Goal: Task Accomplishment & Management: Manage account settings

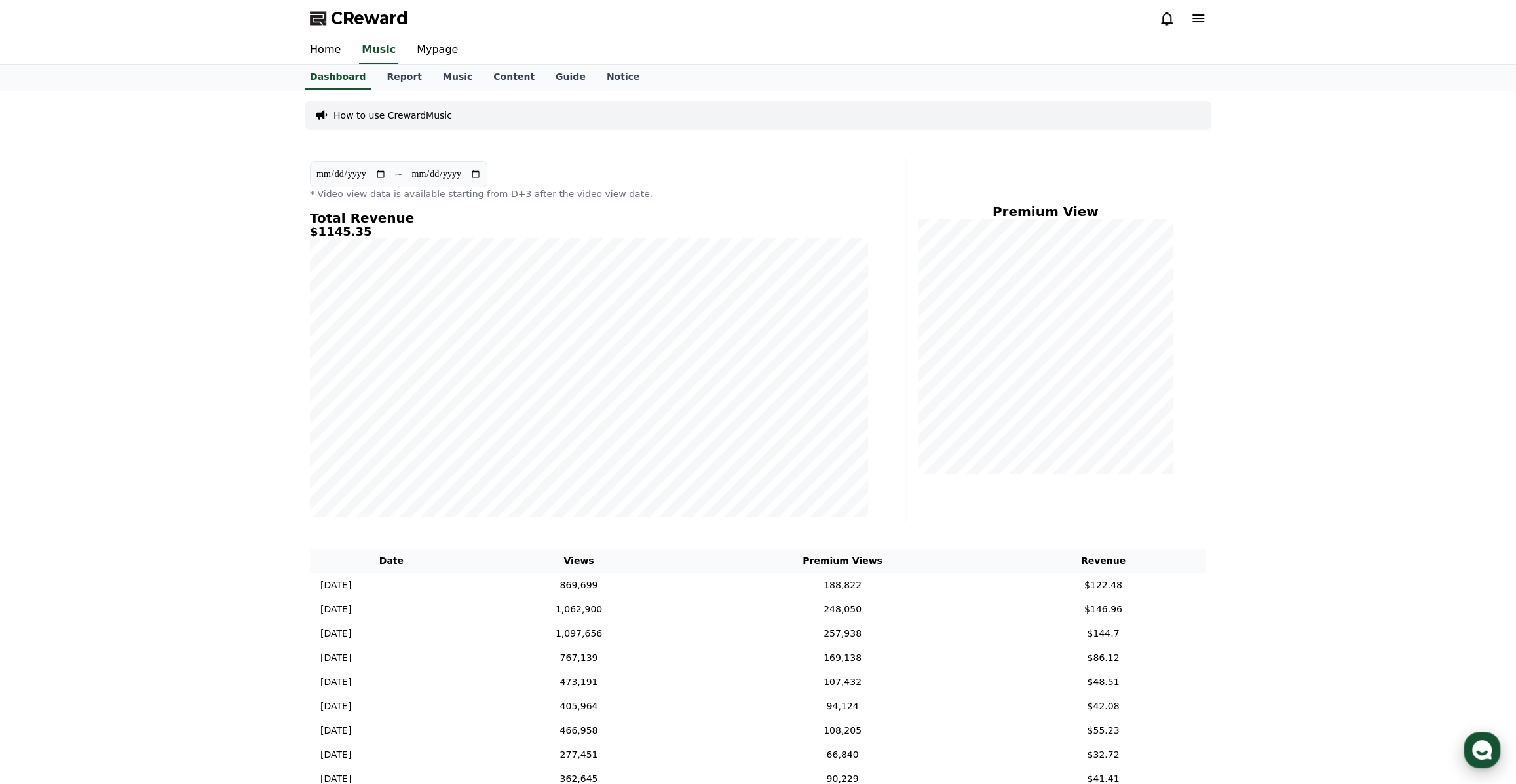
click at [1491, 750] on icon "button" at bounding box center [1482, 750] width 24 height 24
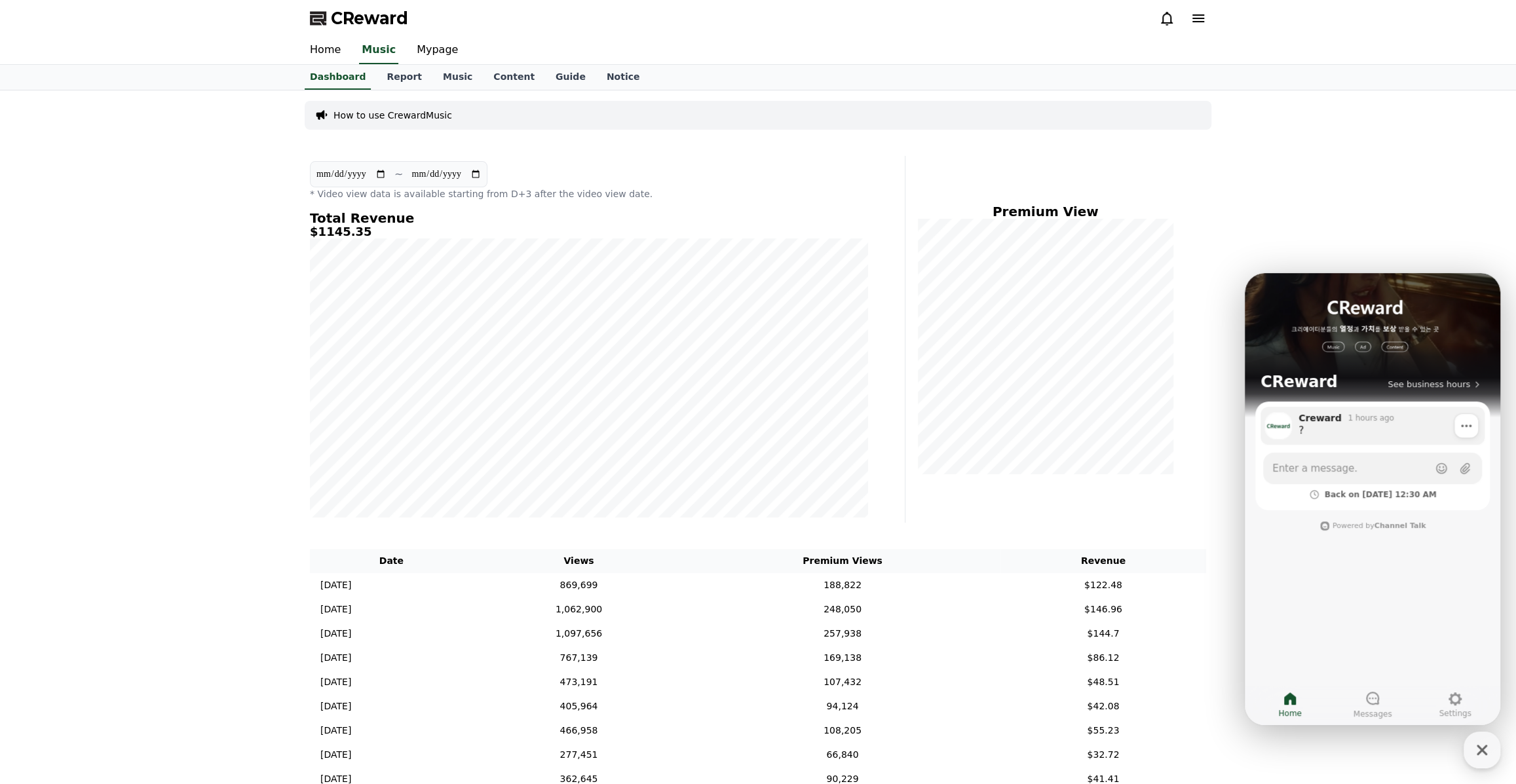
click at [1362, 436] on div "?" at bounding box center [1387, 430] width 177 height 13
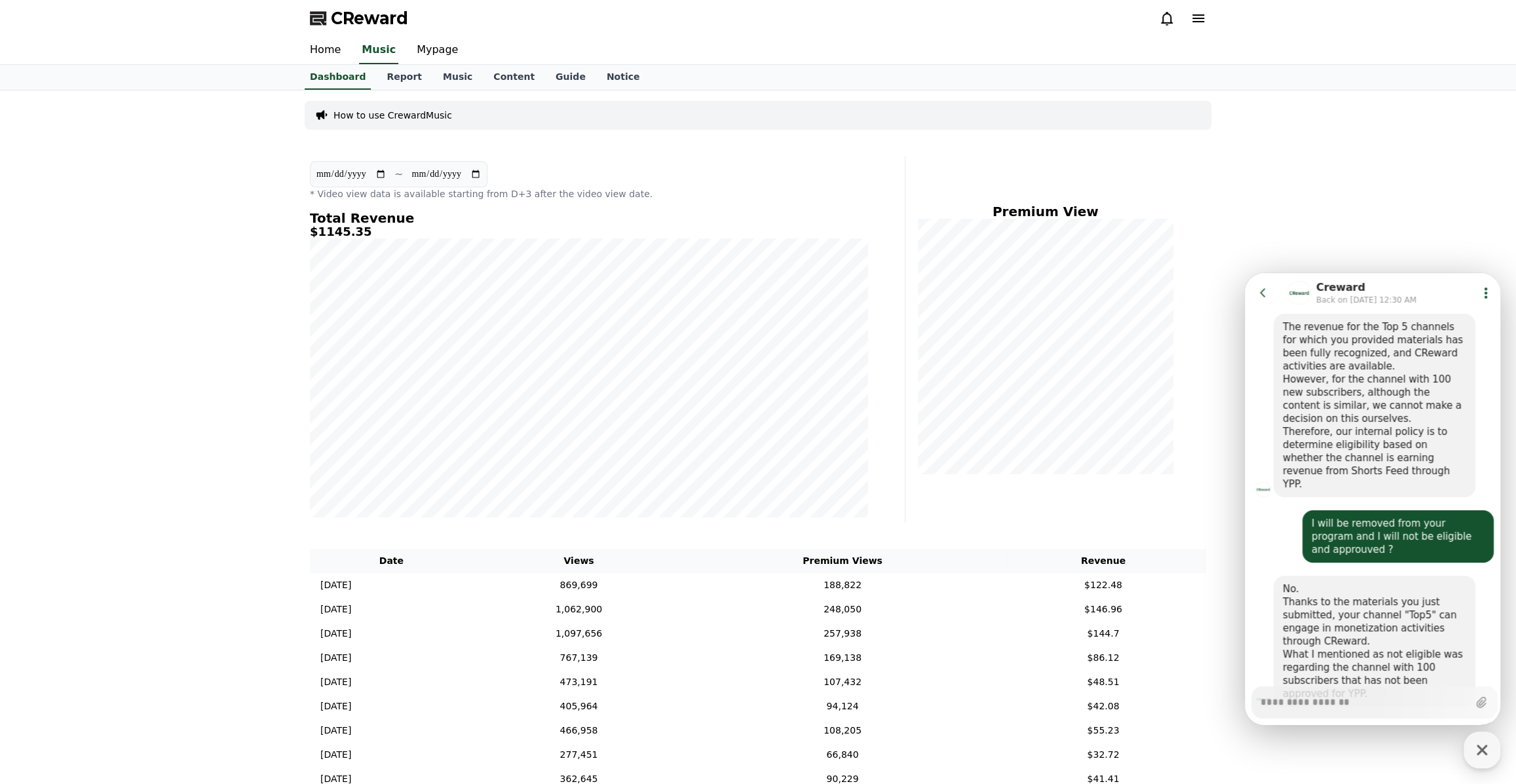
scroll to position [972, 0]
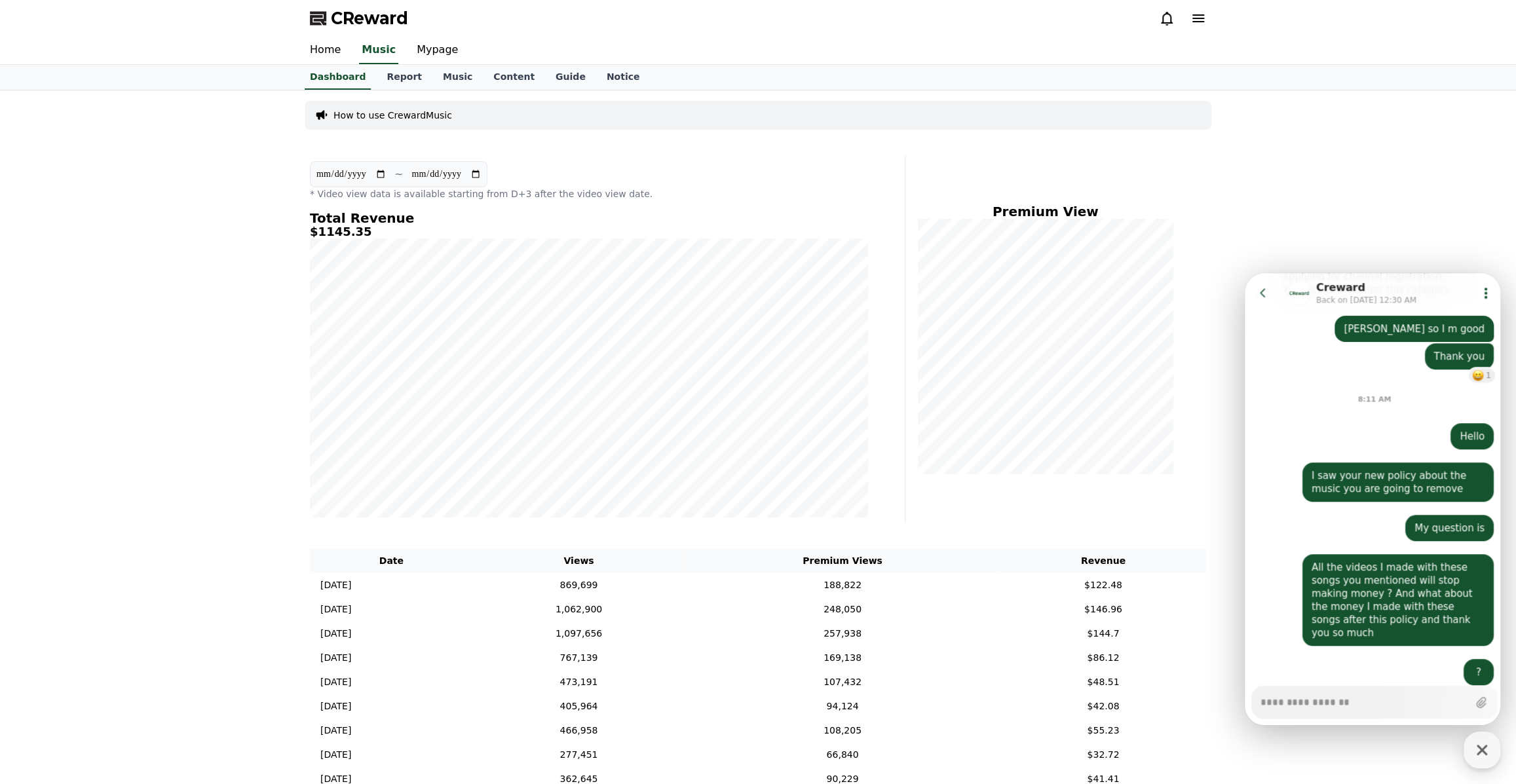
type textarea "*"
click at [1263, 290] on icon at bounding box center [1262, 293] width 5 height 8
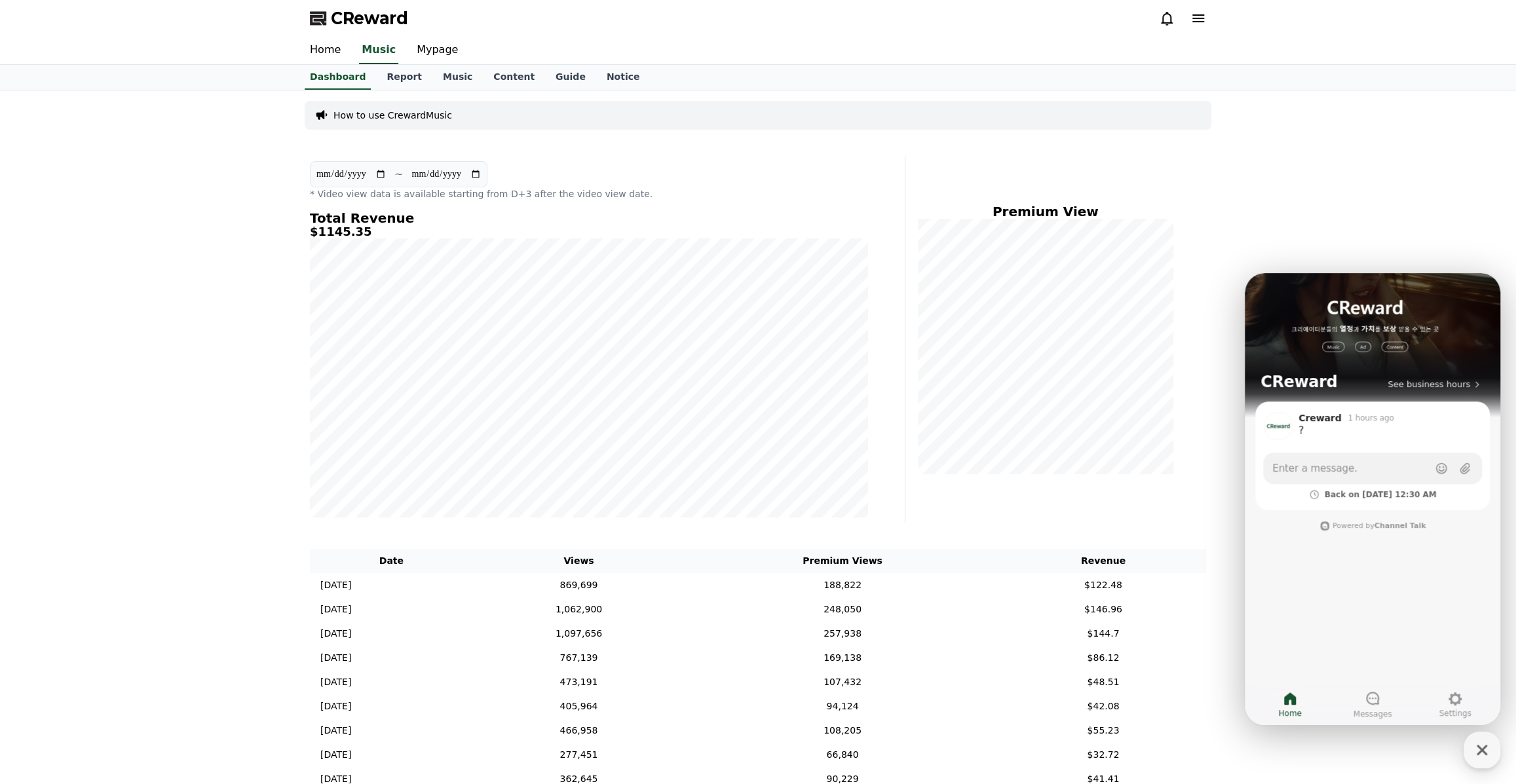
click at [1397, 257] on div "**********" at bounding box center [758, 567] width 1516 height 953
click at [1486, 745] on icon "button" at bounding box center [1482, 750] width 24 height 24
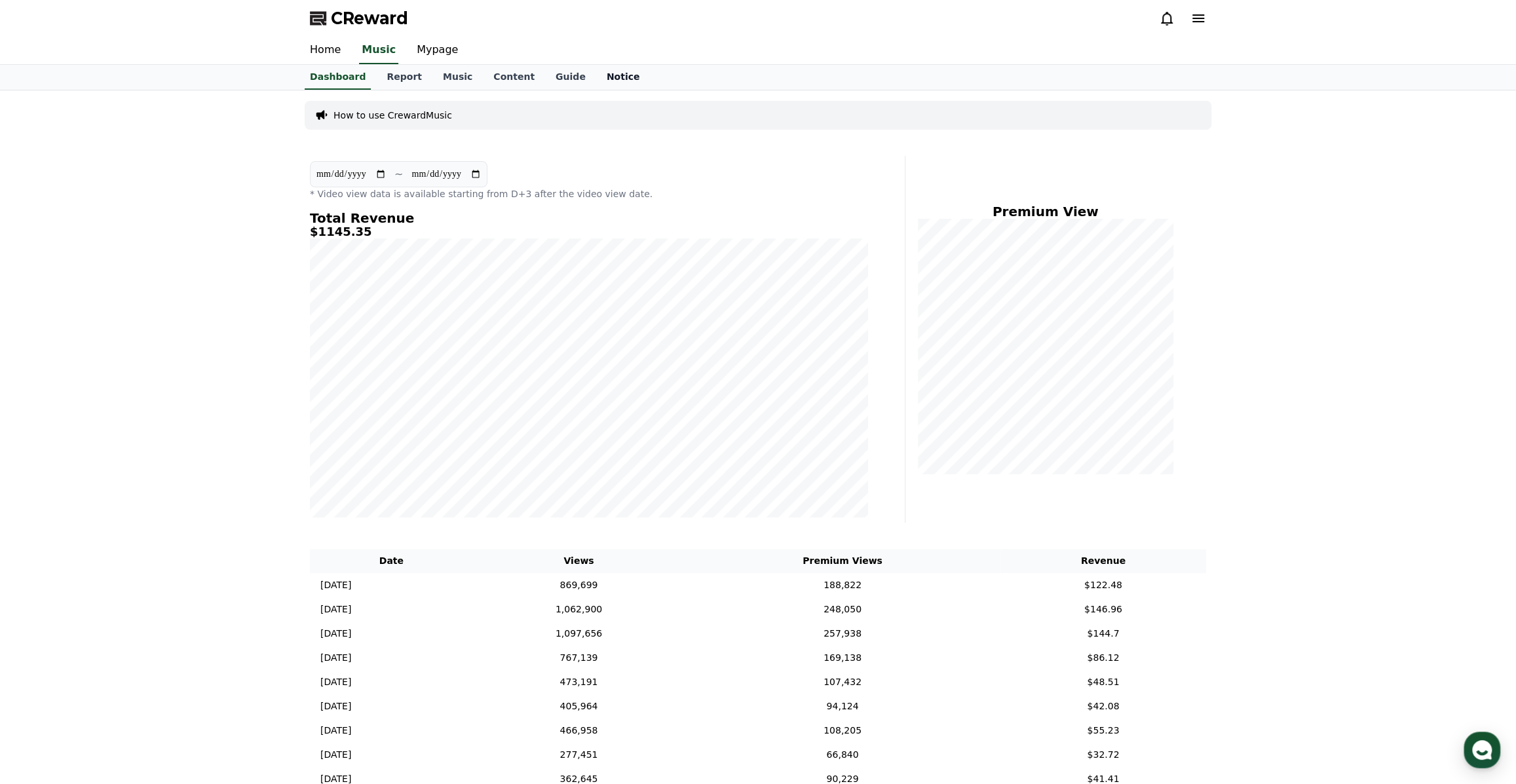
click at [596, 78] on link "Notice" at bounding box center [623, 77] width 54 height 25
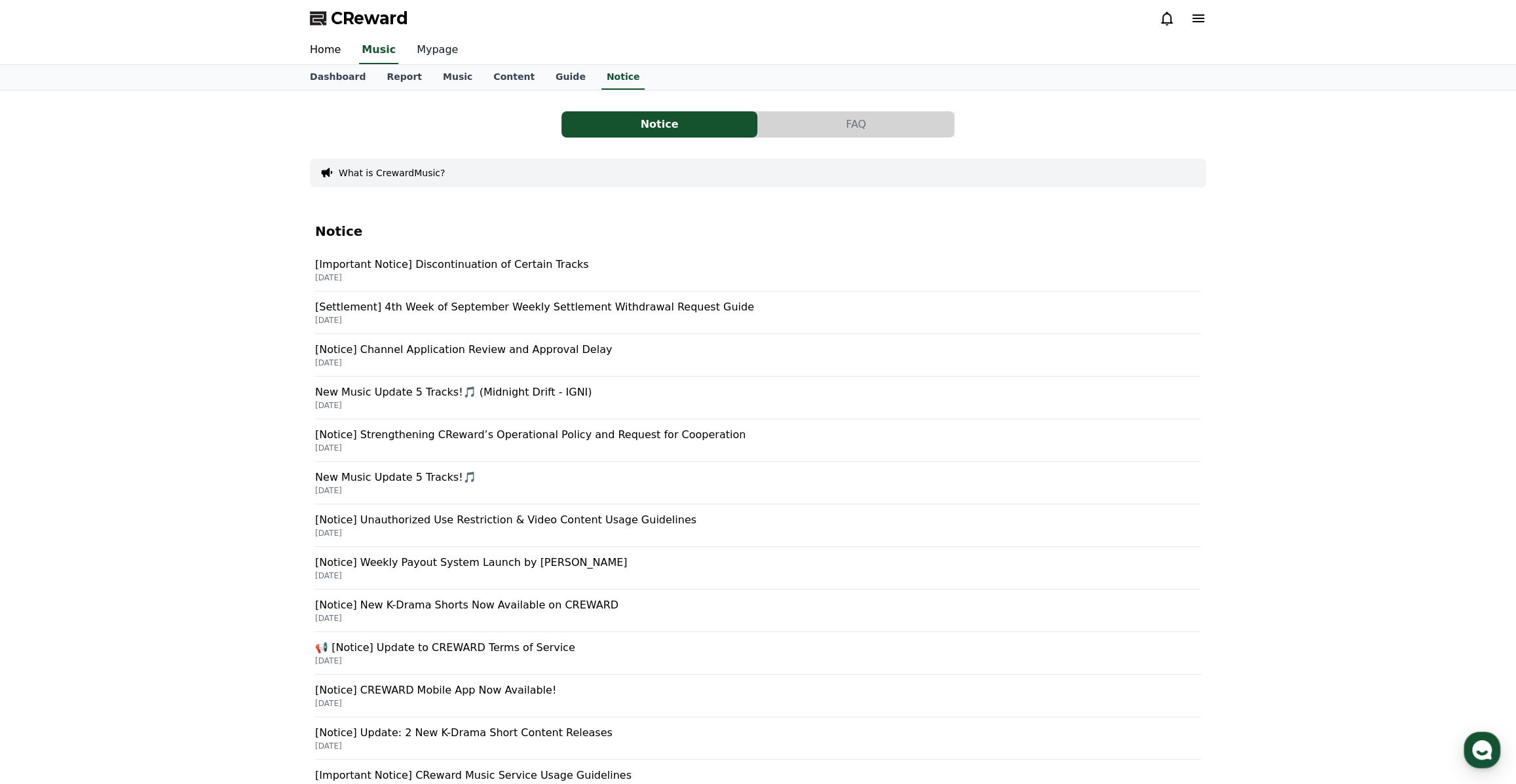
click at [445, 46] on link "Mypage" at bounding box center [437, 50] width 62 height 27
select select "**********"
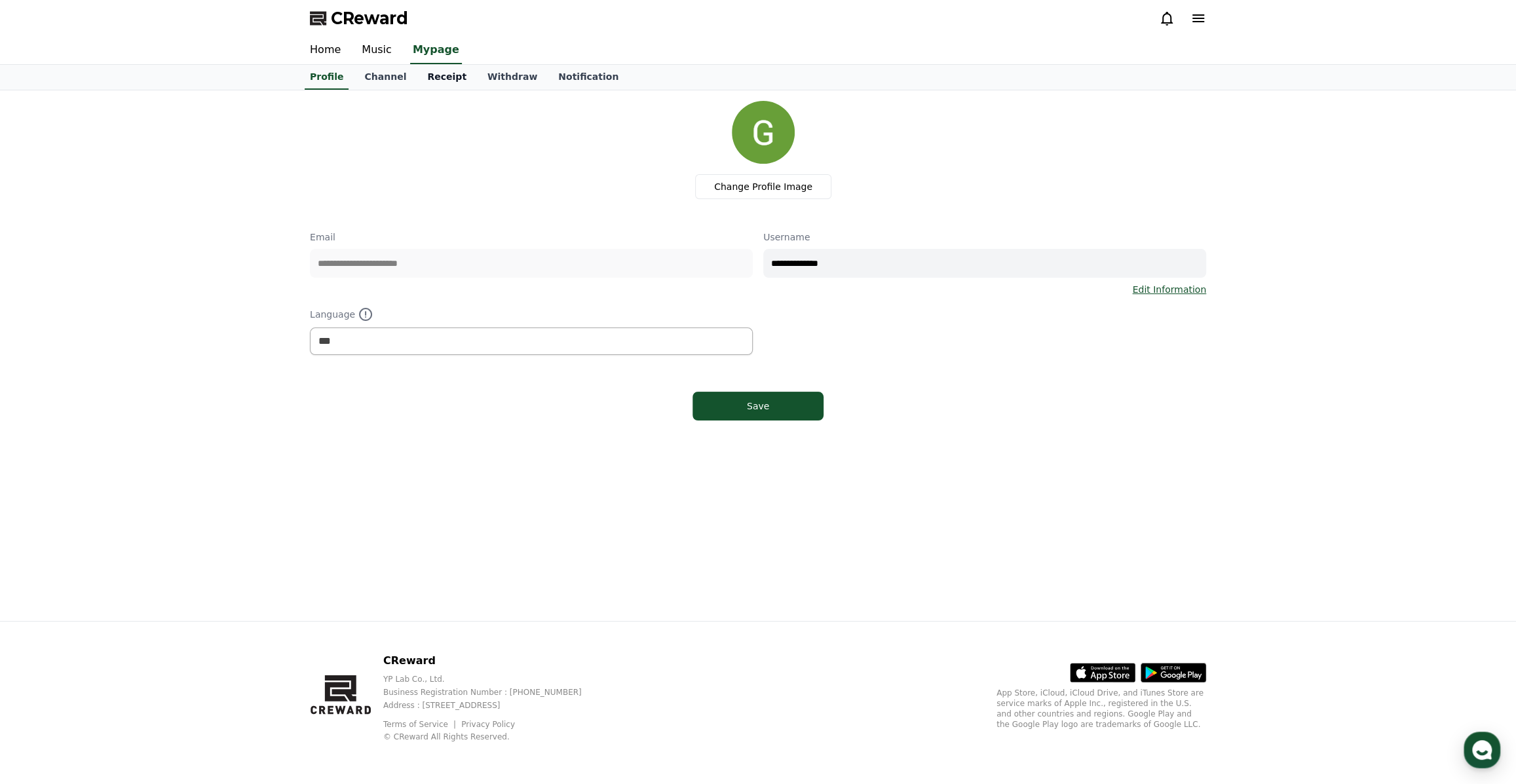
click at [437, 77] on link "Receipt" at bounding box center [447, 77] width 60 height 25
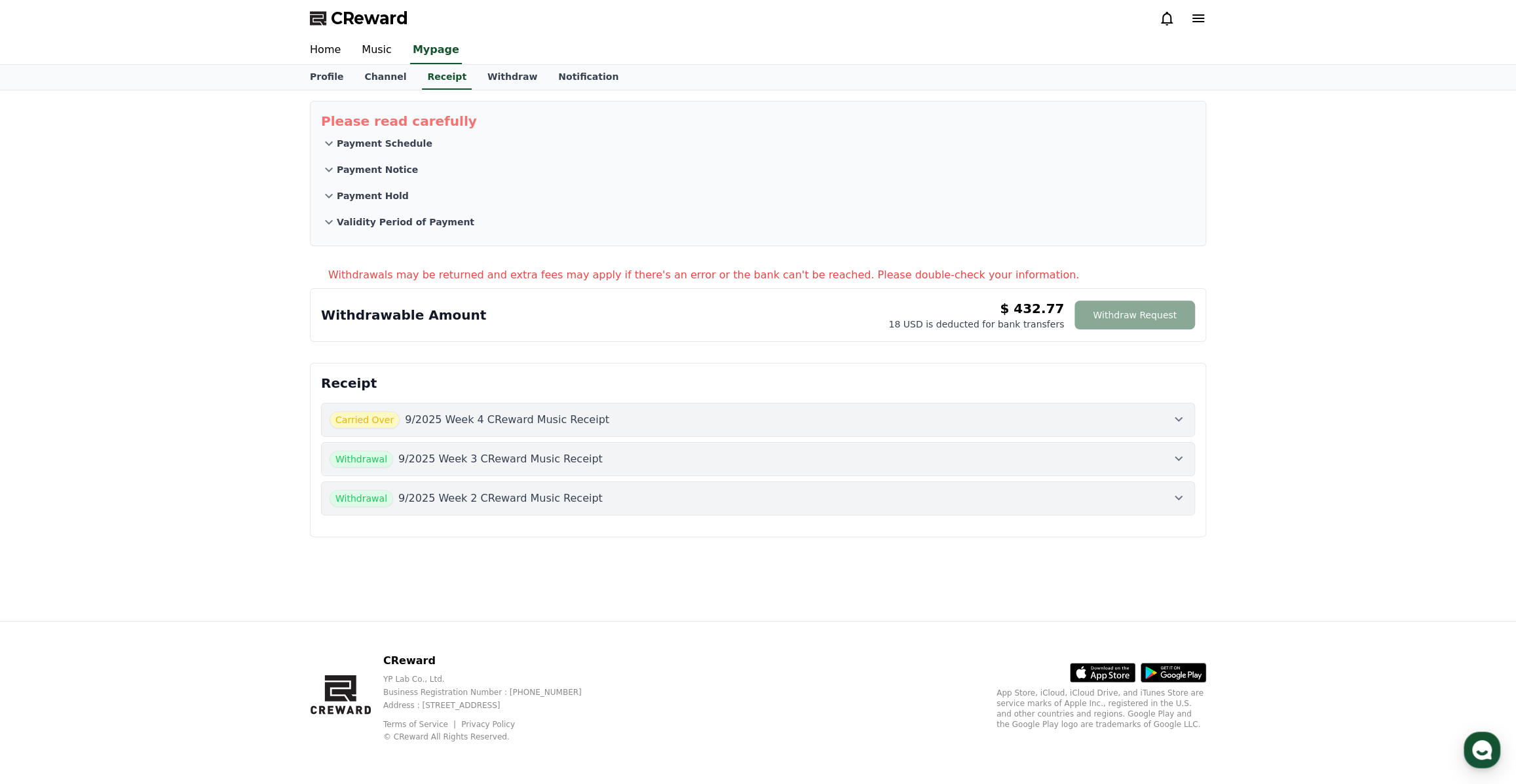
click at [1173, 422] on icon at bounding box center [1178, 419] width 15 height 15
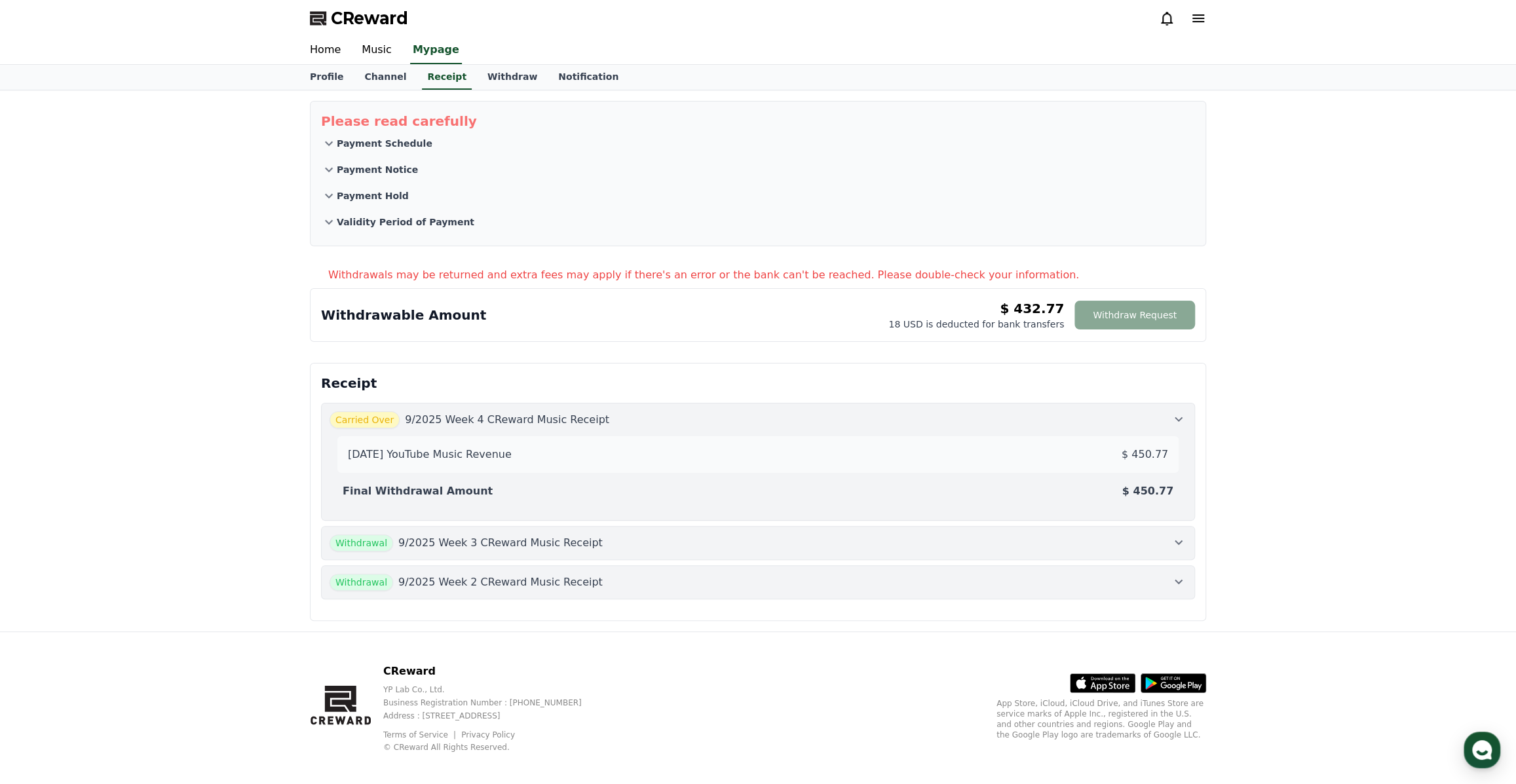
click at [1175, 414] on icon at bounding box center [1178, 419] width 15 height 15
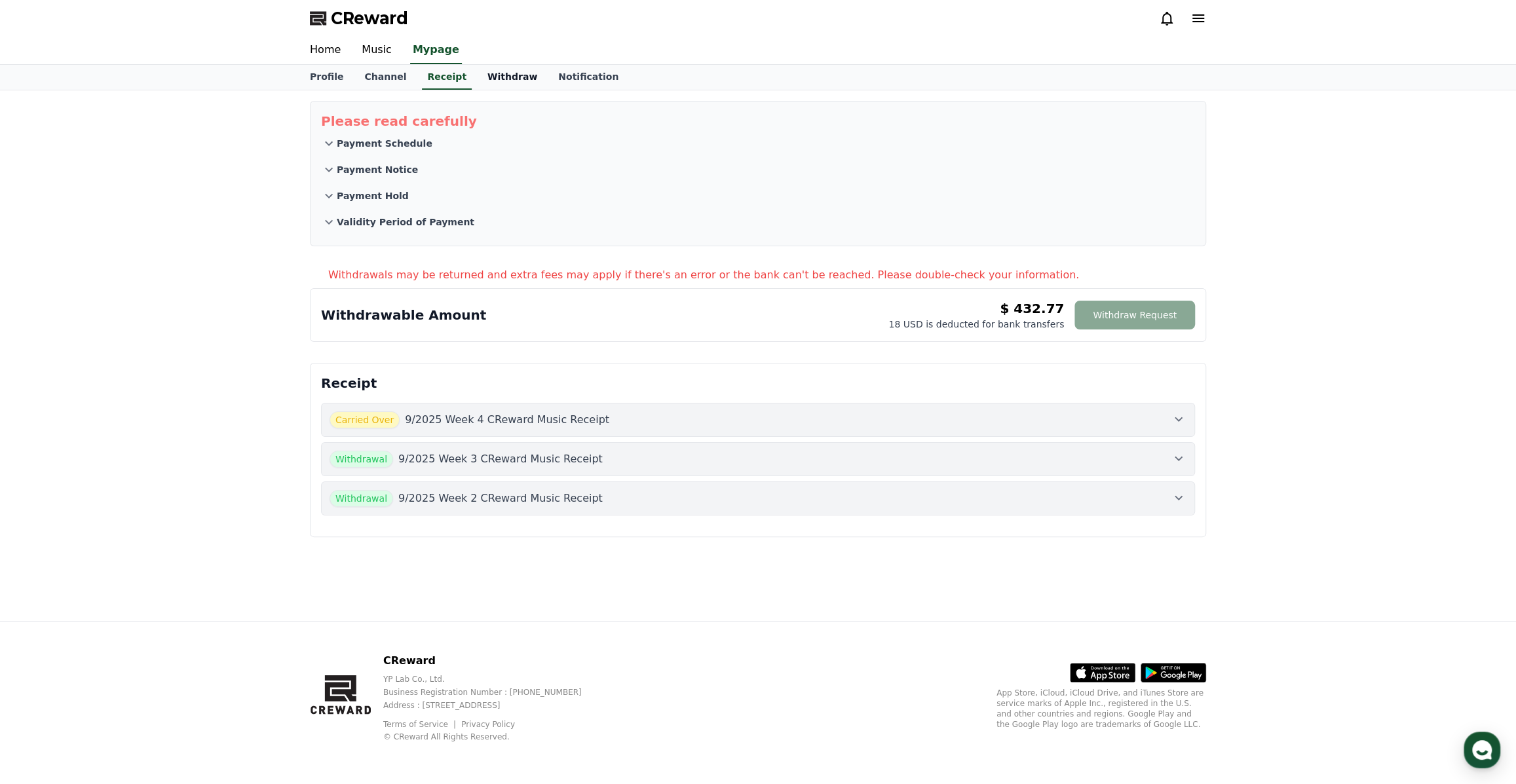
click at [480, 81] on link "Withdraw" at bounding box center [512, 77] width 71 height 25
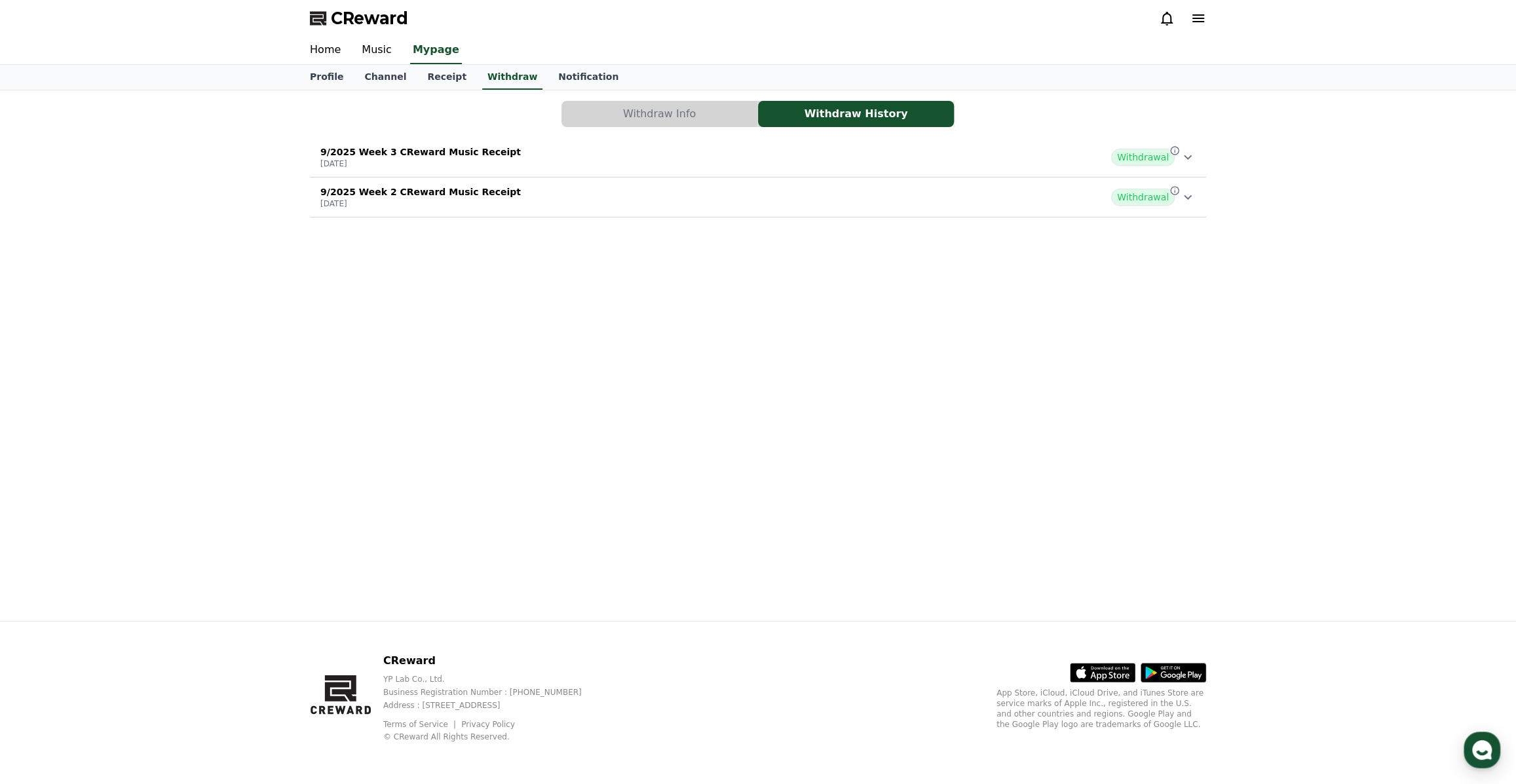
click at [1185, 157] on icon at bounding box center [1187, 157] width 15 height 15
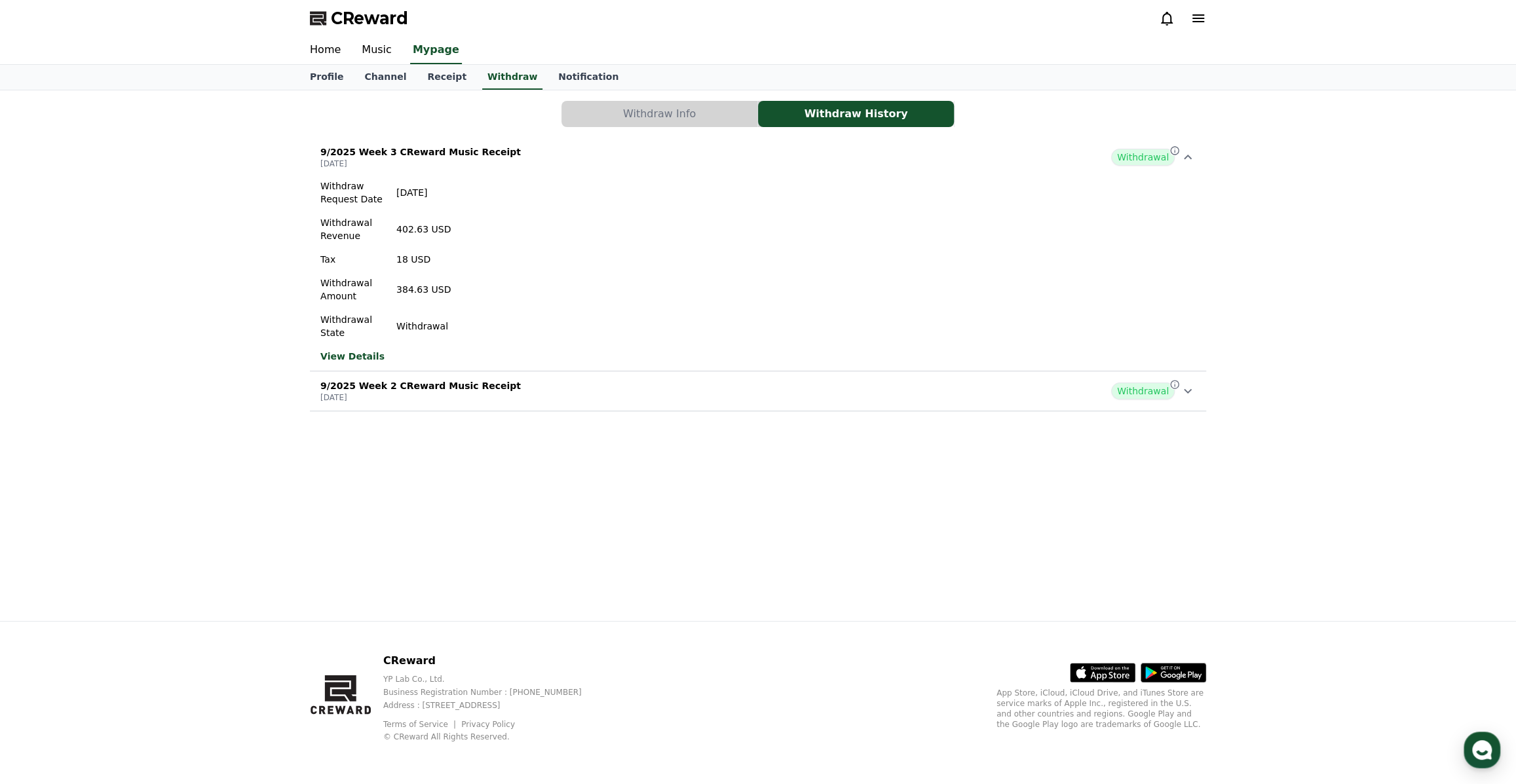
click at [1185, 157] on icon at bounding box center [1187, 157] width 8 height 5
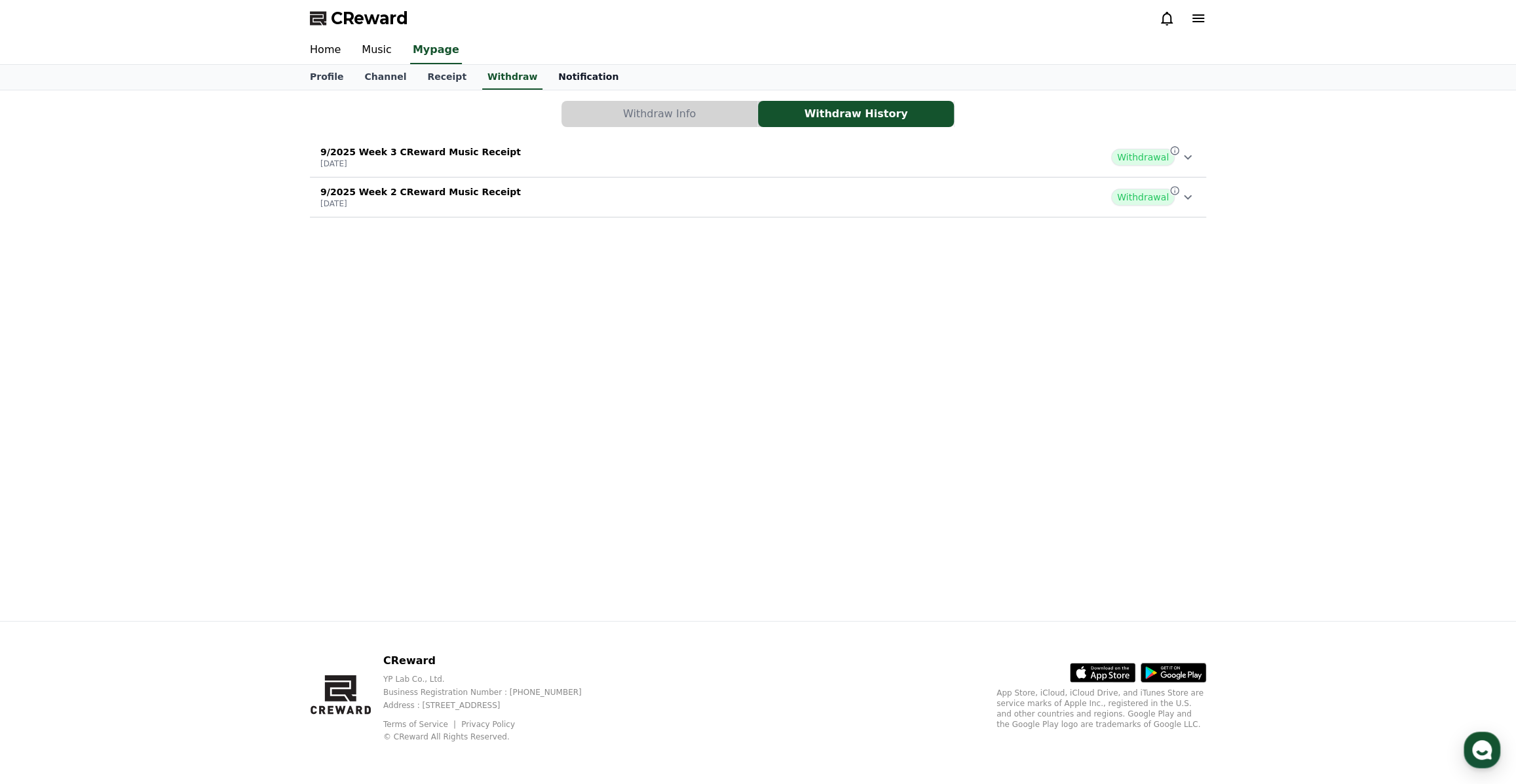
click at [556, 73] on link "Notification" at bounding box center [587, 77] width 81 height 25
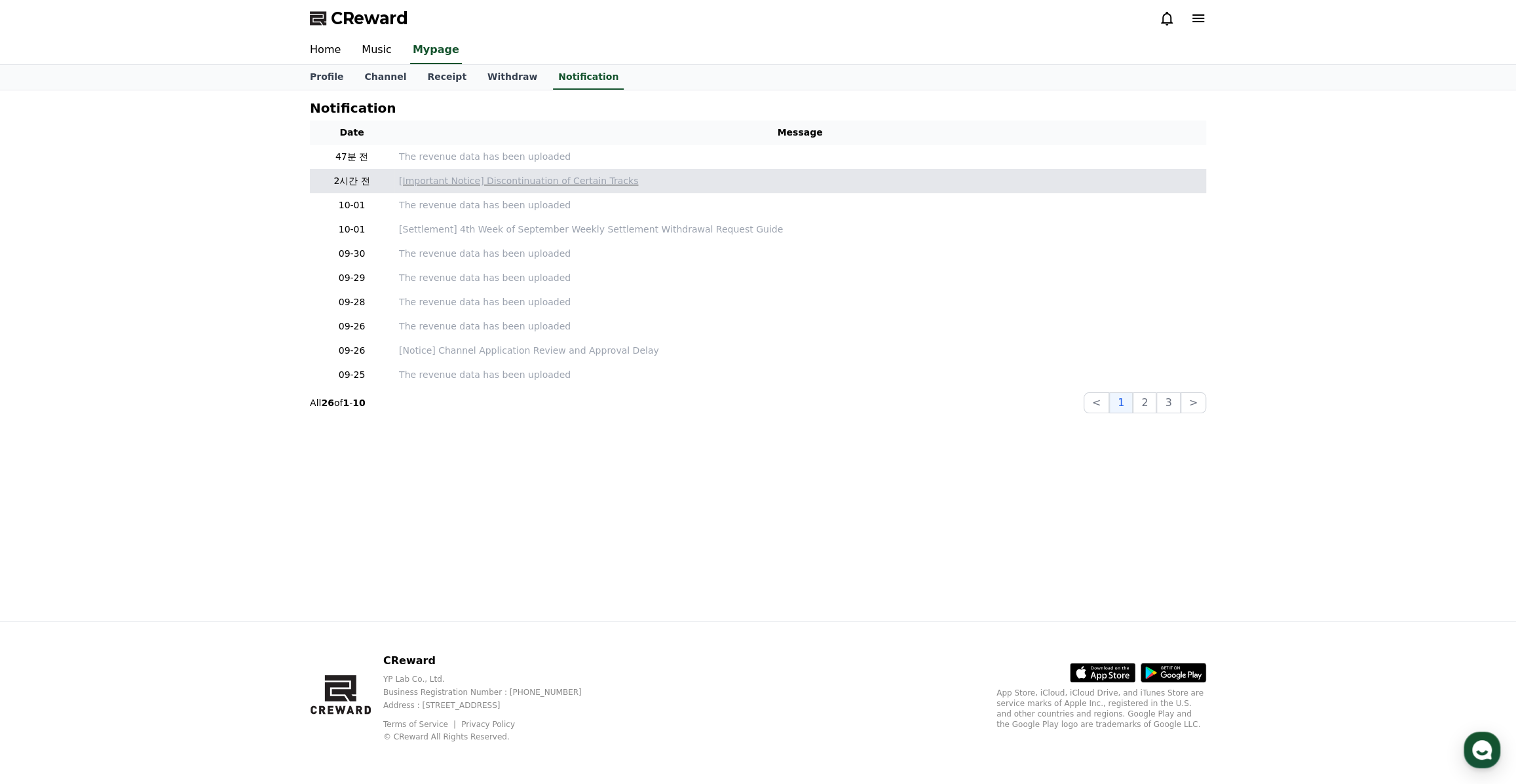
click at [486, 182] on p "[Important Notice] Discontinuation of Certain Tracks" at bounding box center [800, 181] width 802 height 14
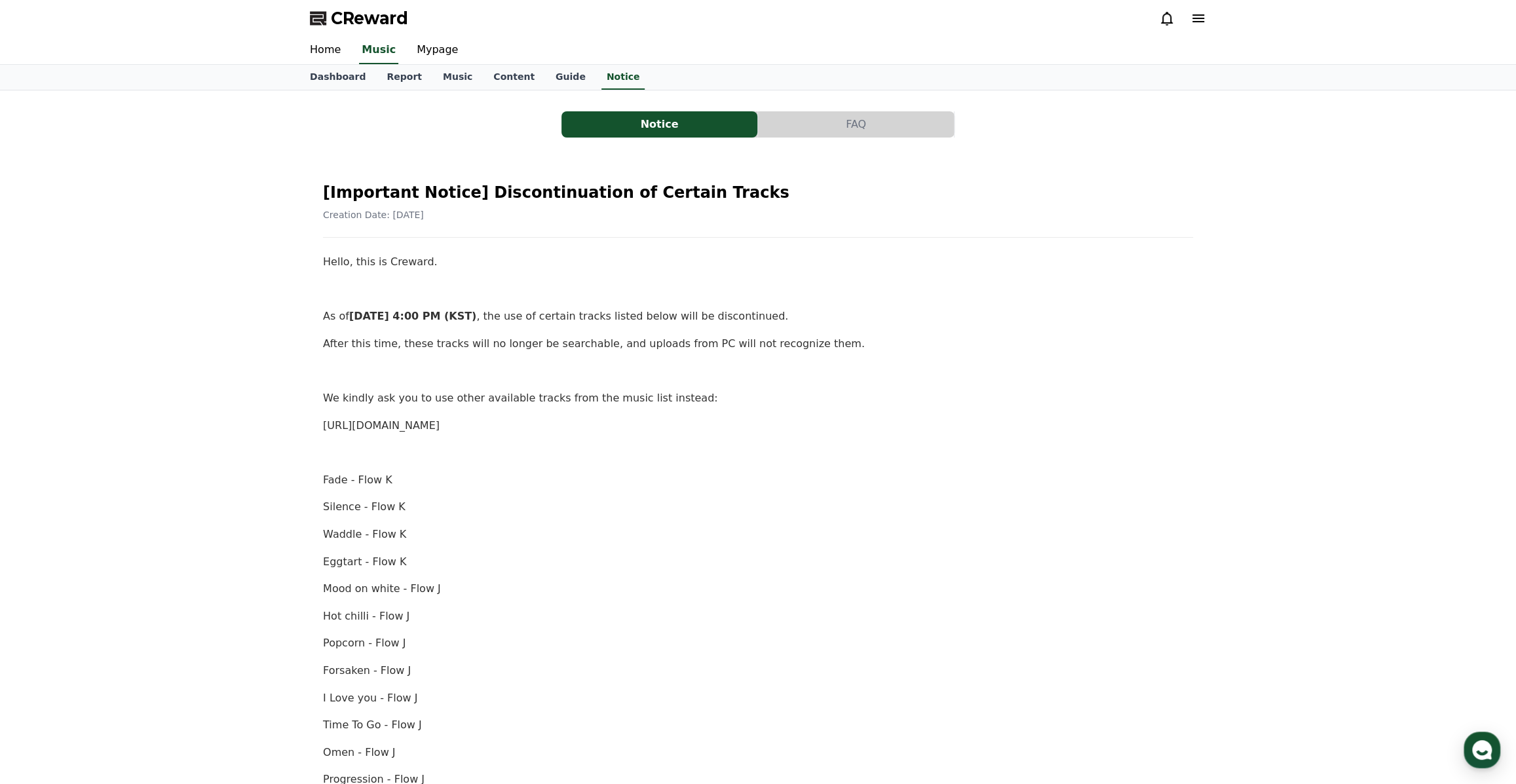
click at [419, 423] on link "https://creward.net/music/list/public" at bounding box center [381, 425] width 117 height 13
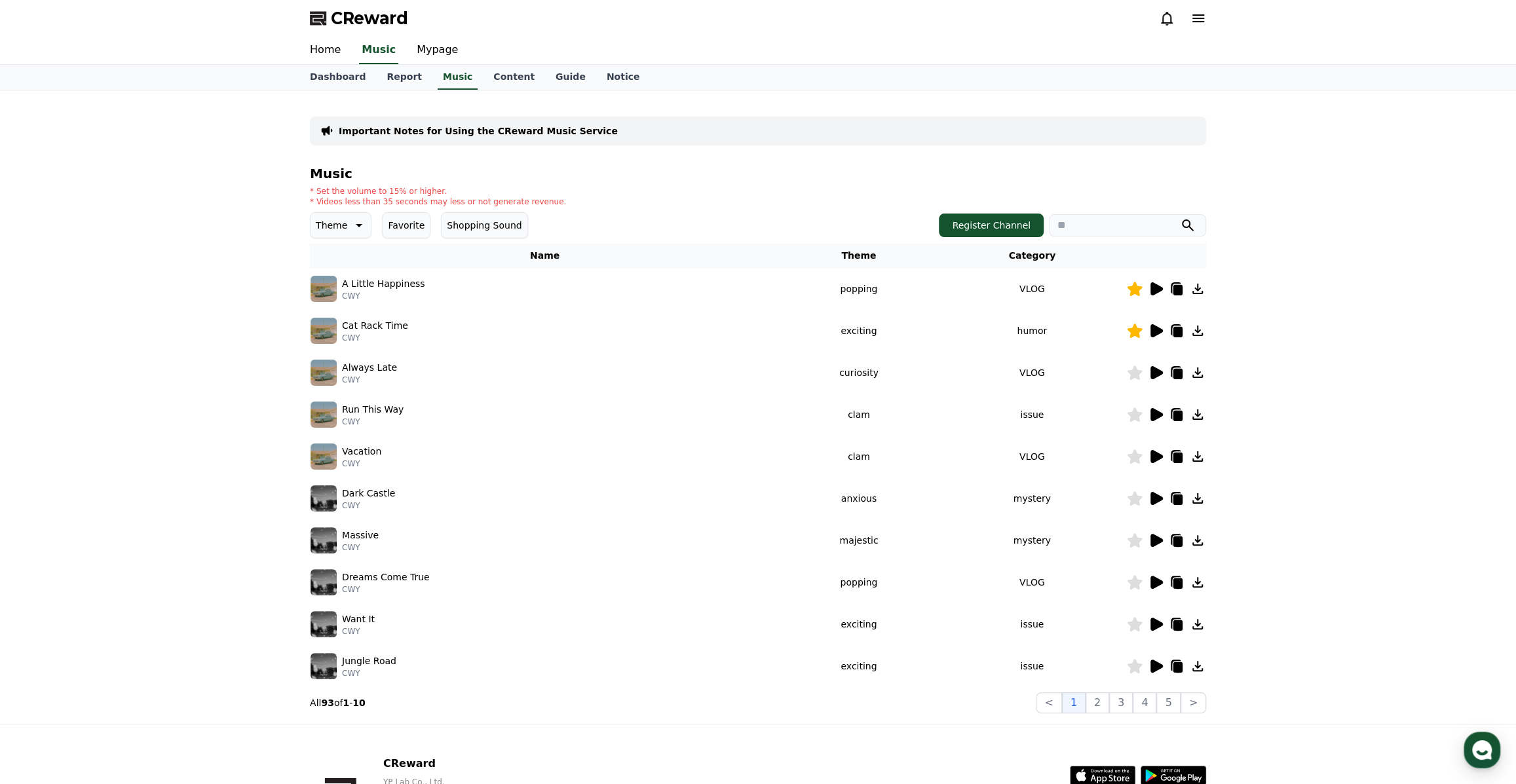
click at [1156, 323] on icon at bounding box center [1155, 330] width 15 height 15
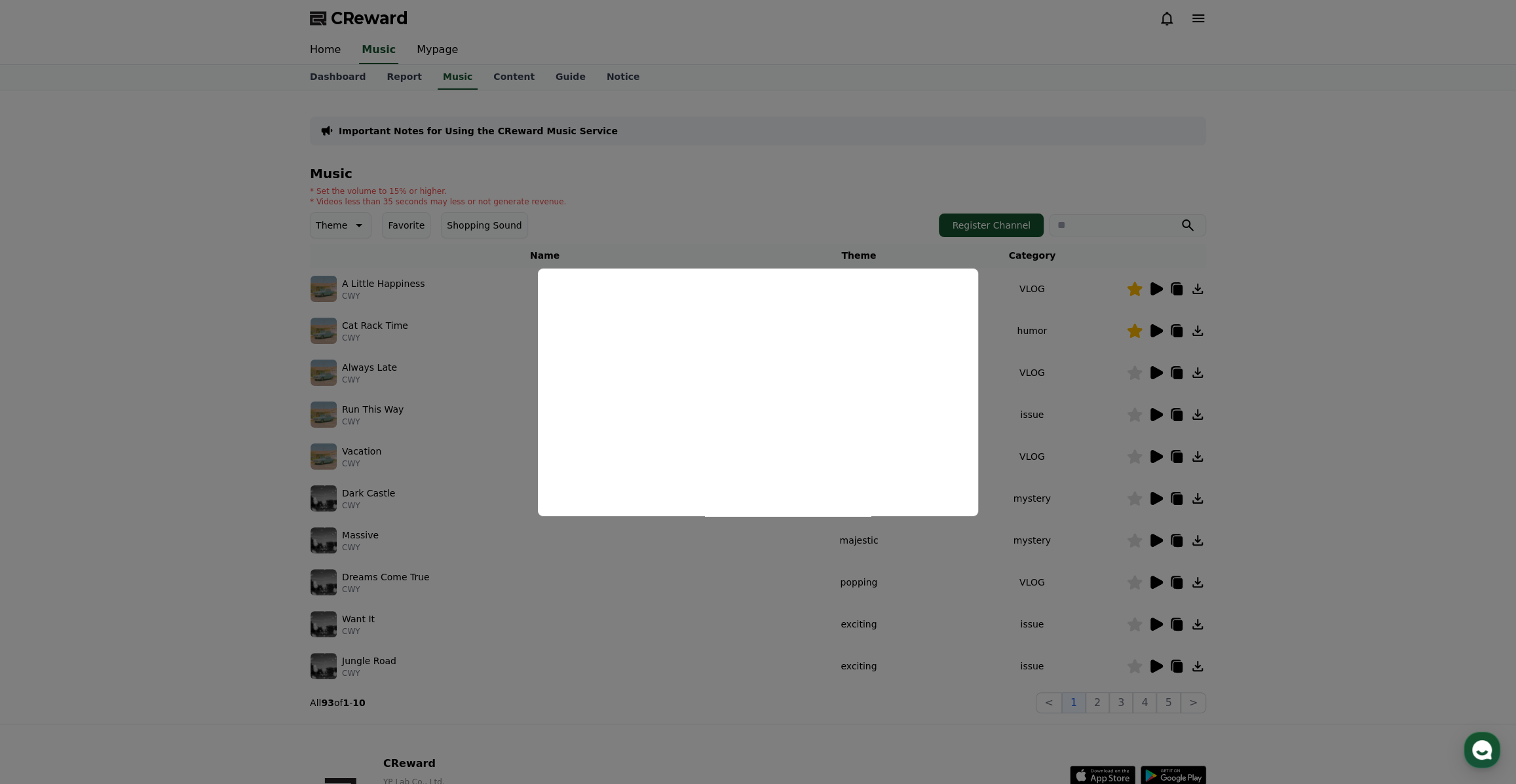
click at [1263, 373] on button "close modal" at bounding box center [758, 392] width 1516 height 784
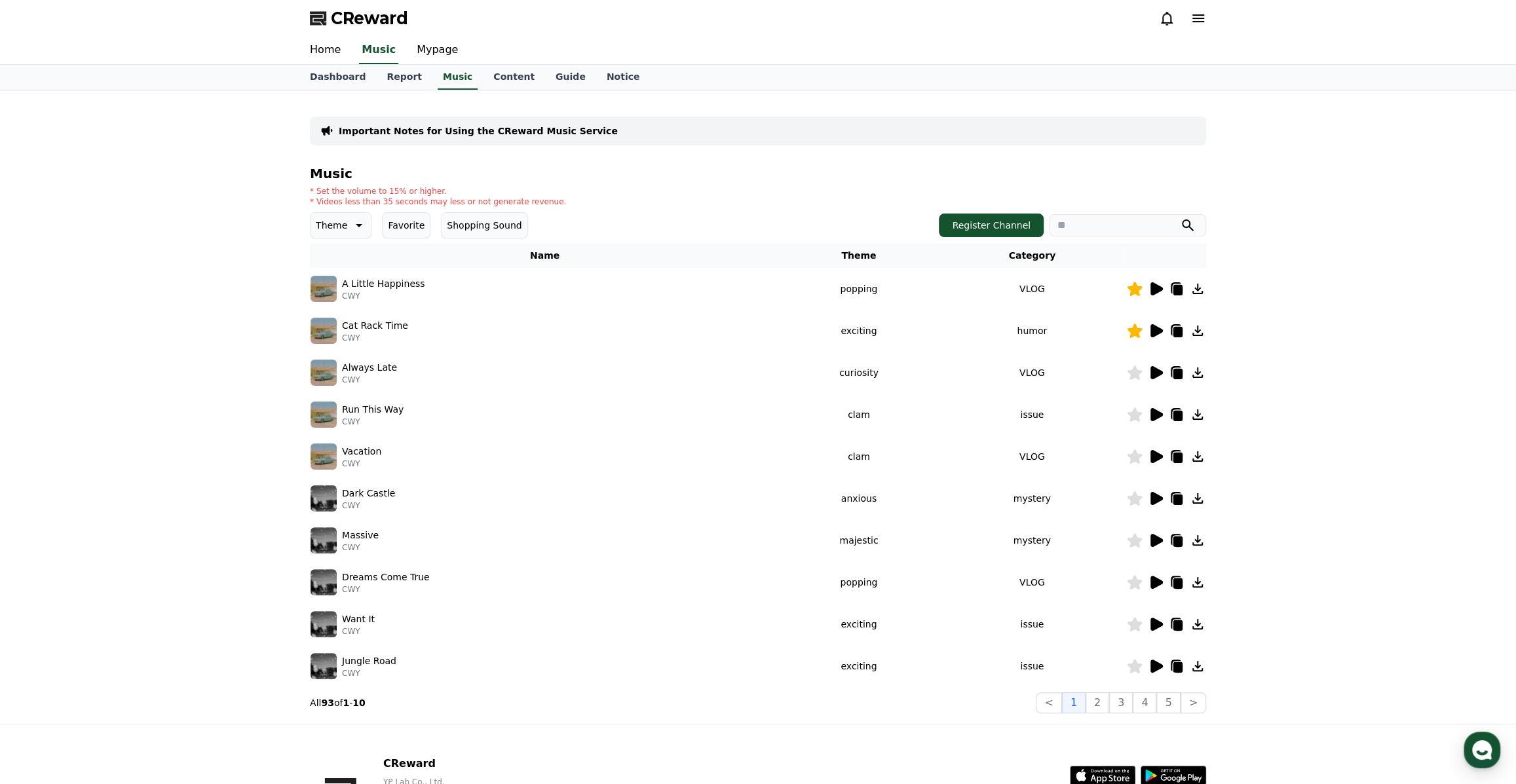
click at [1155, 286] on icon at bounding box center [1157, 288] width 13 height 13
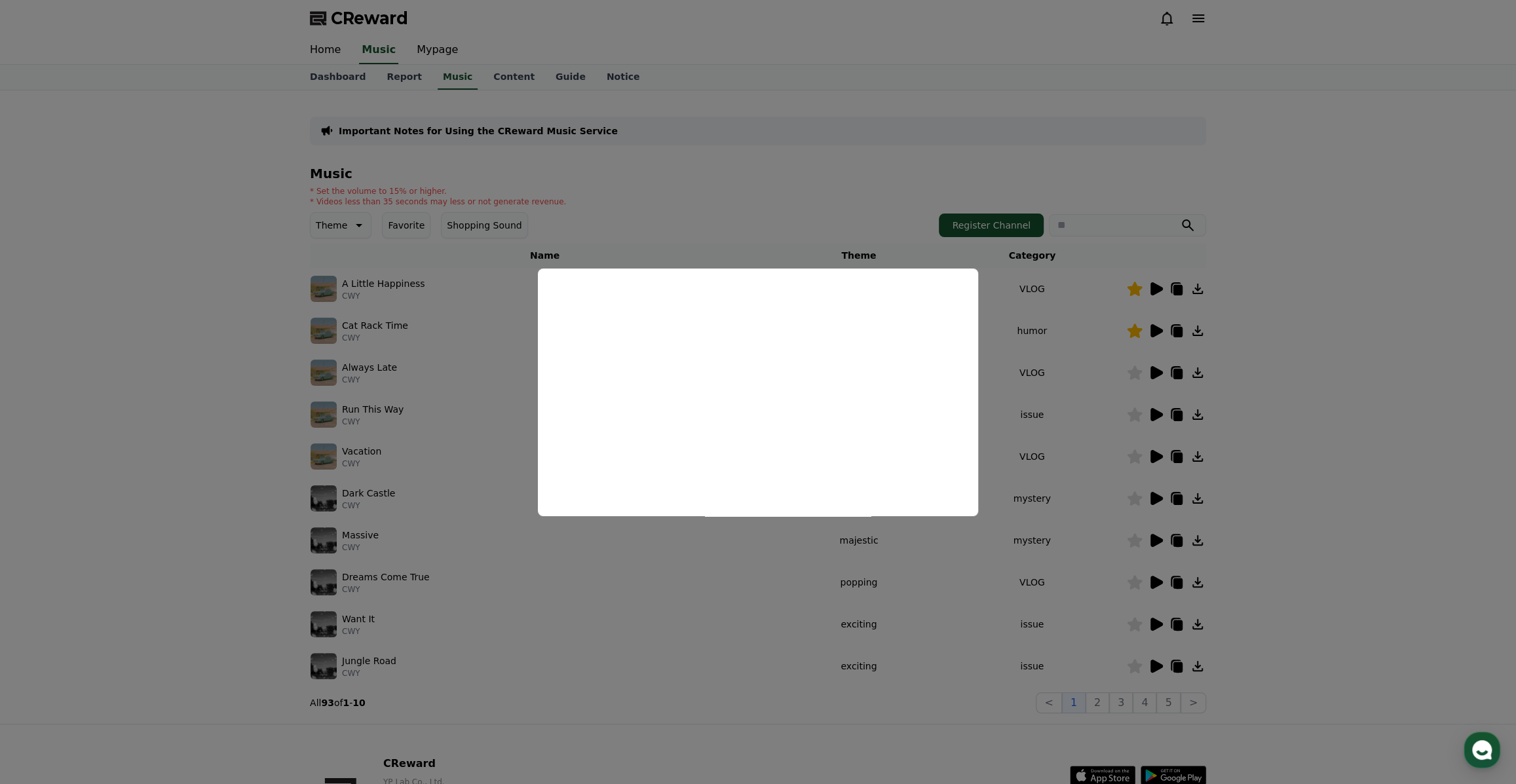
click at [1266, 361] on button "close modal" at bounding box center [758, 392] width 1516 height 784
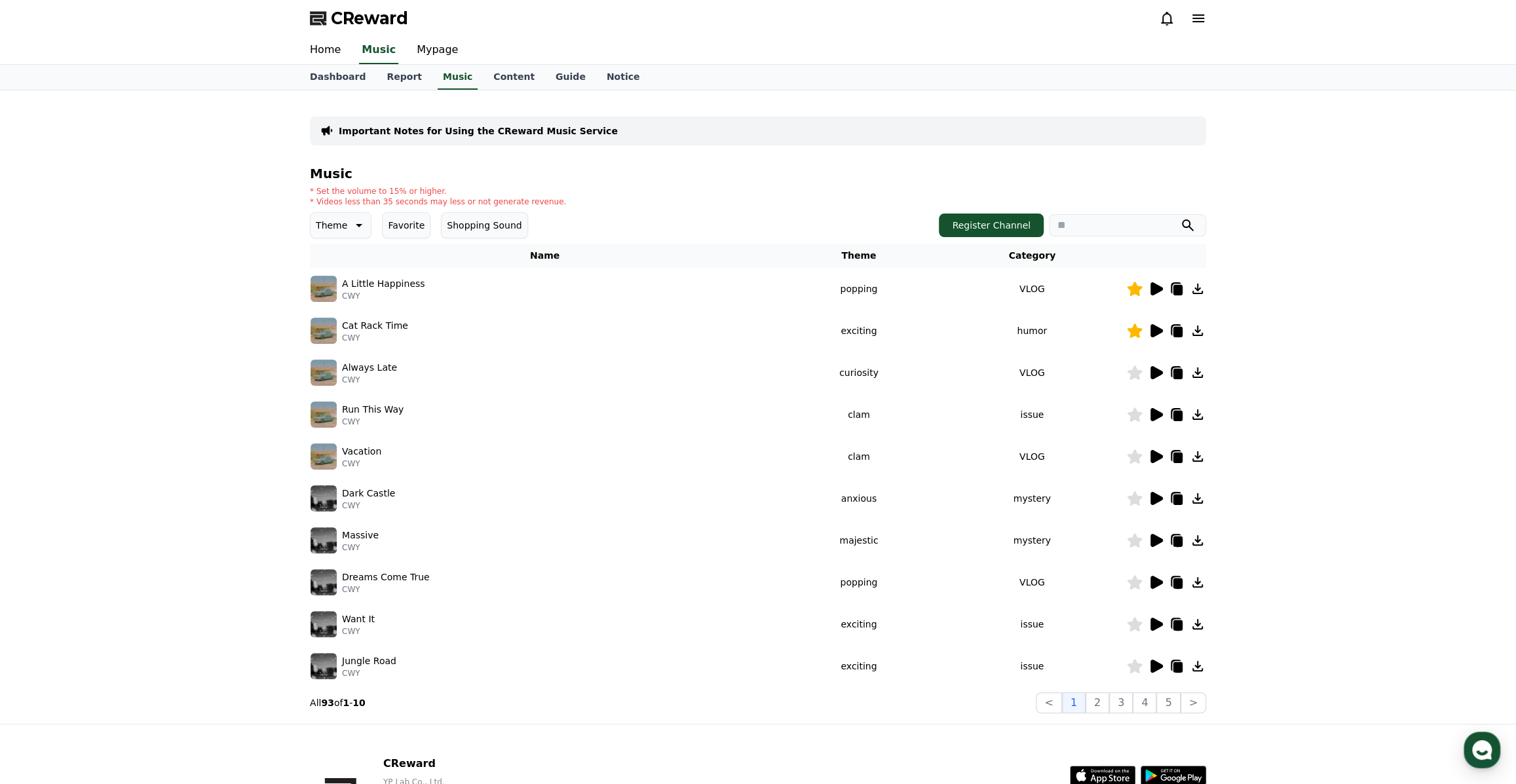
click at [1152, 323] on icon at bounding box center [1155, 330] width 15 height 15
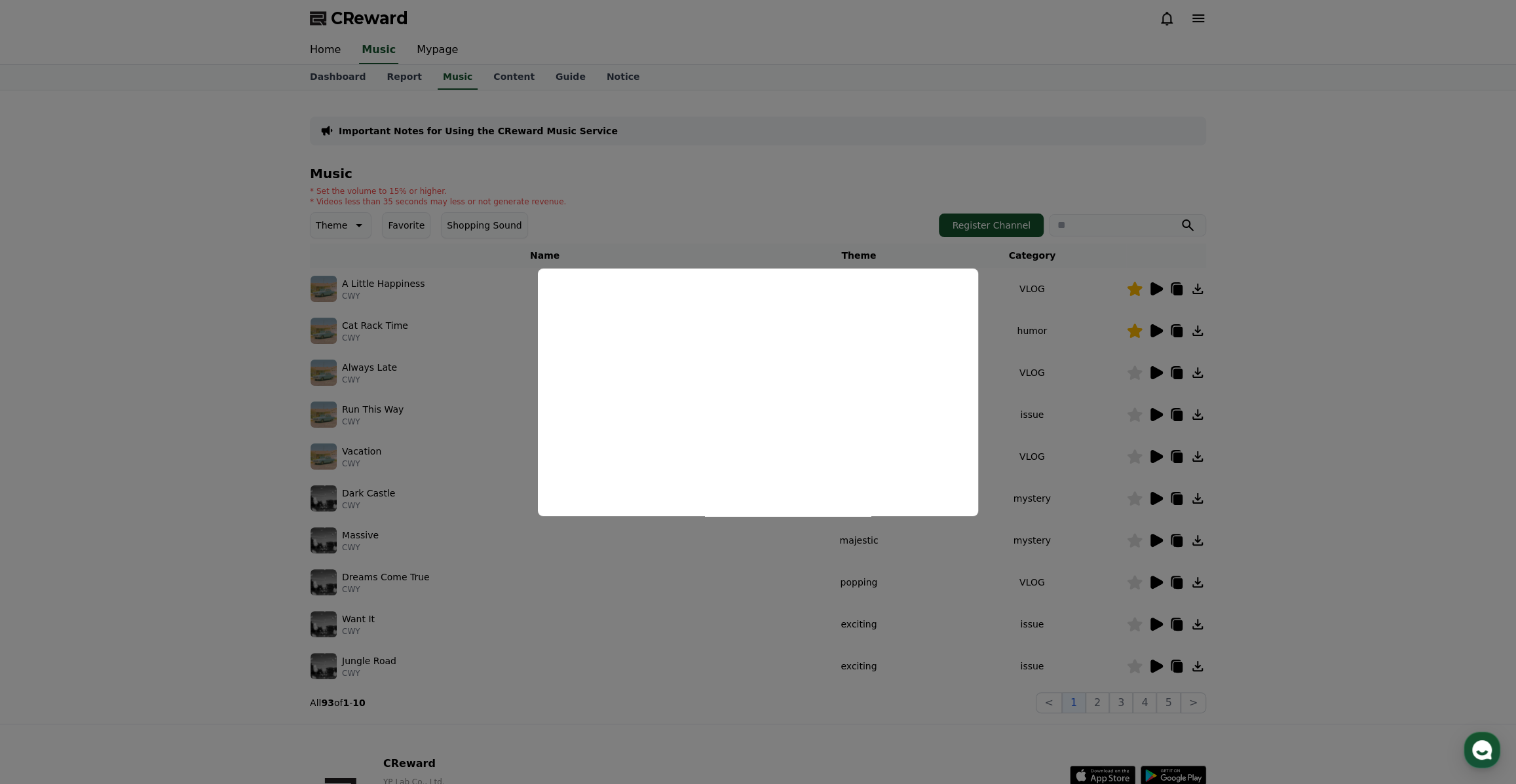
click at [1256, 386] on button "close modal" at bounding box center [758, 392] width 1516 height 784
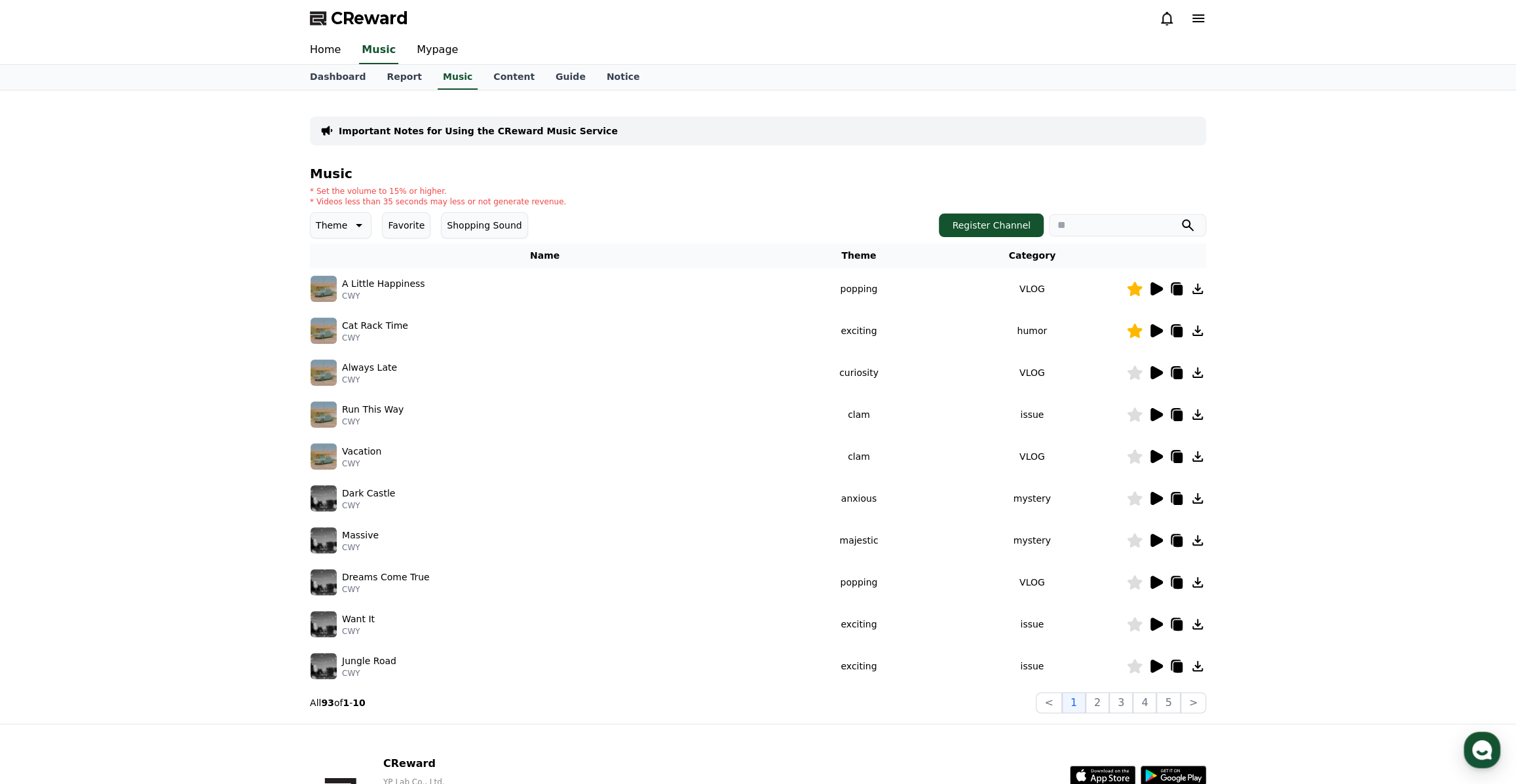
click at [1173, 329] on icon at bounding box center [1178, 332] width 9 height 11
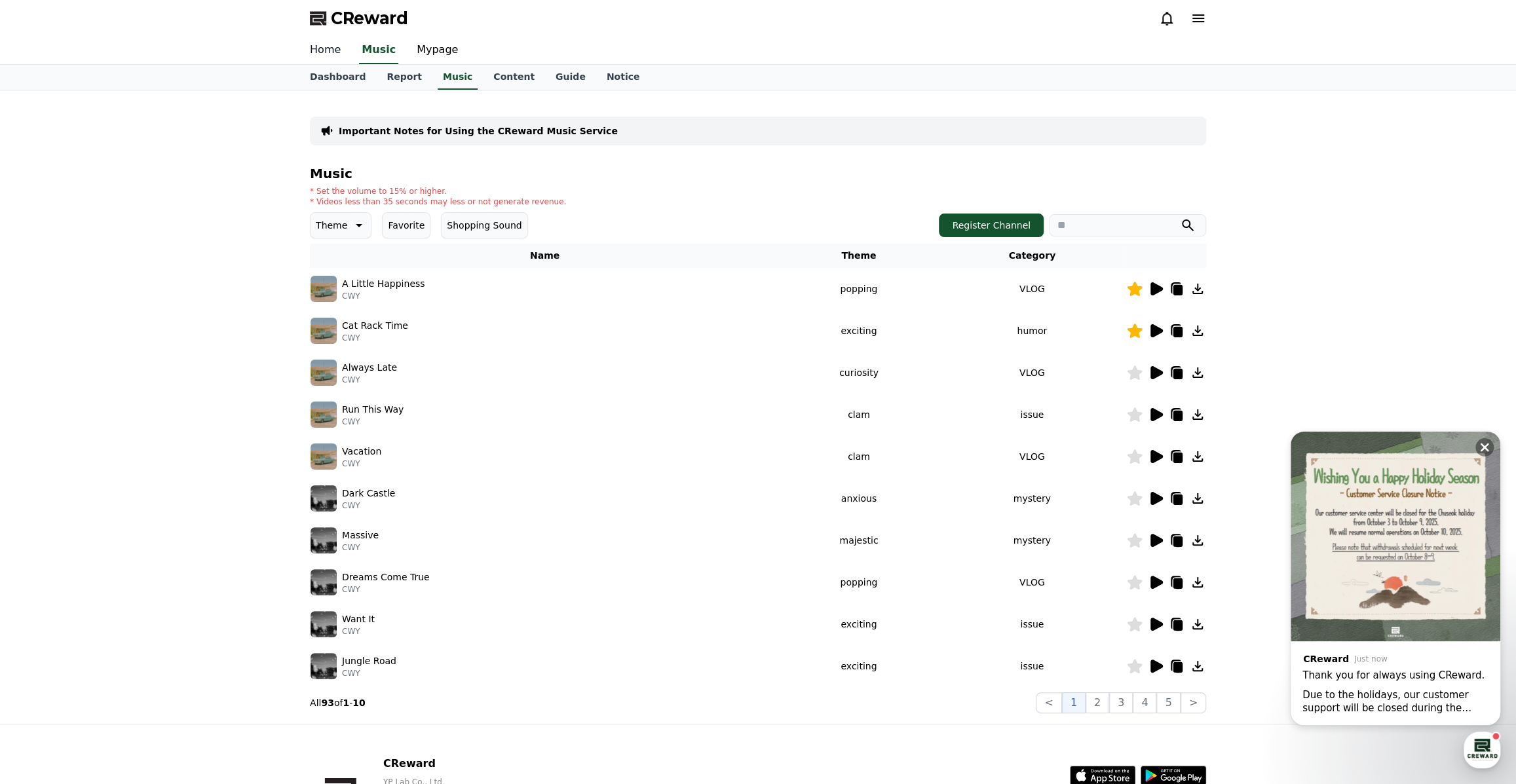
click at [325, 56] on link "Home" at bounding box center [326, 50] width 52 height 27
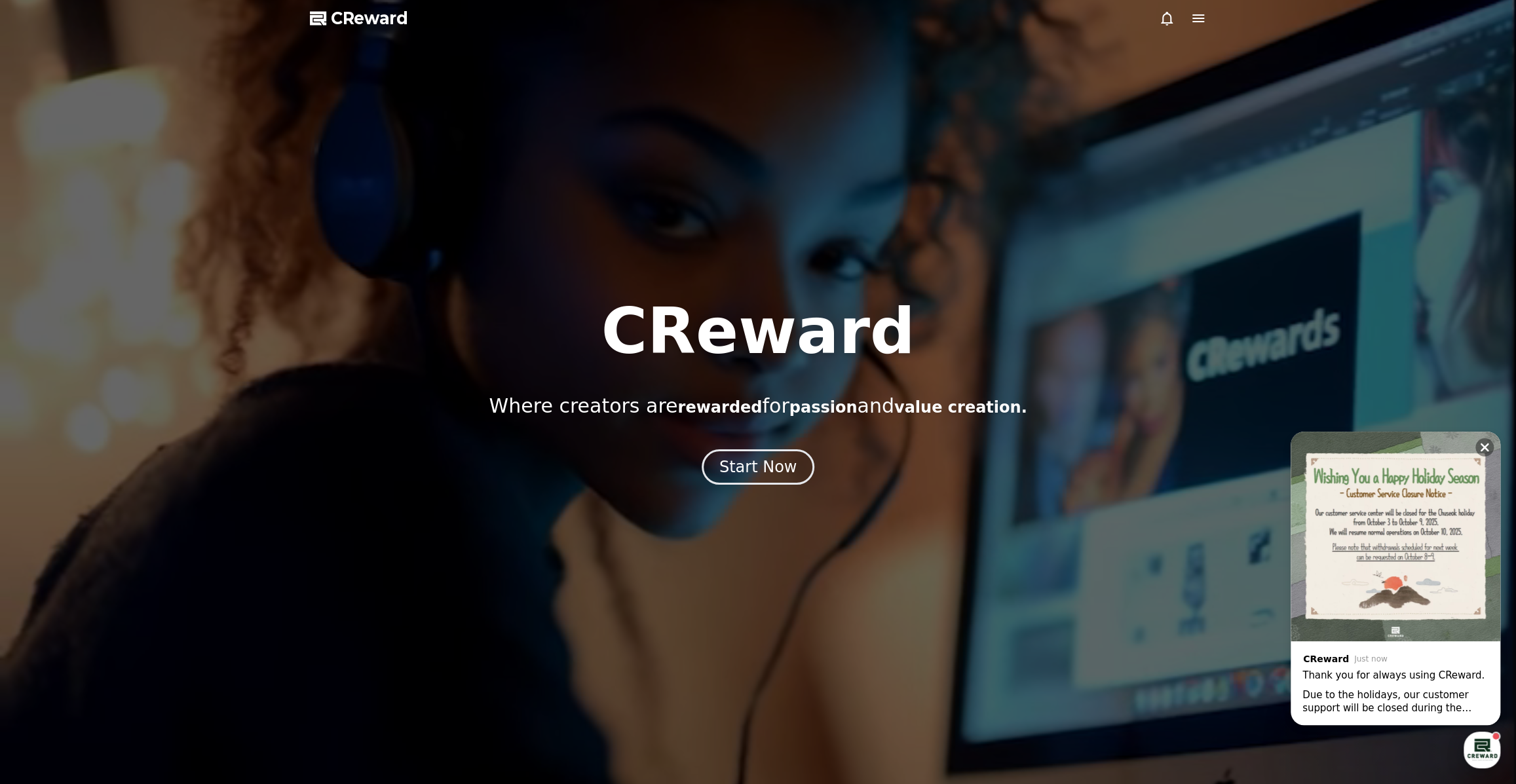
click at [1493, 750] on div "button" at bounding box center [1482, 750] width 37 height 37
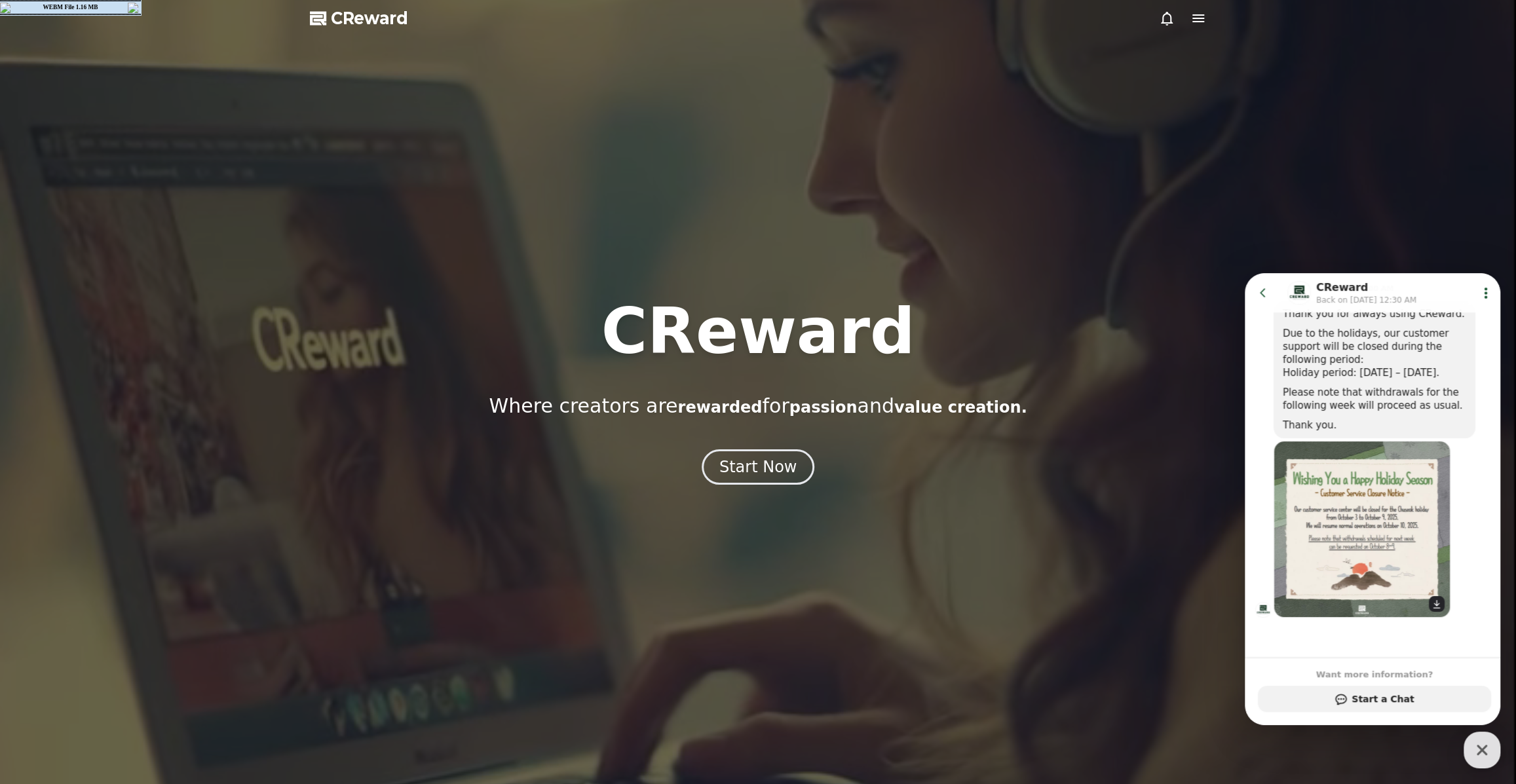
scroll to position [202, 0]
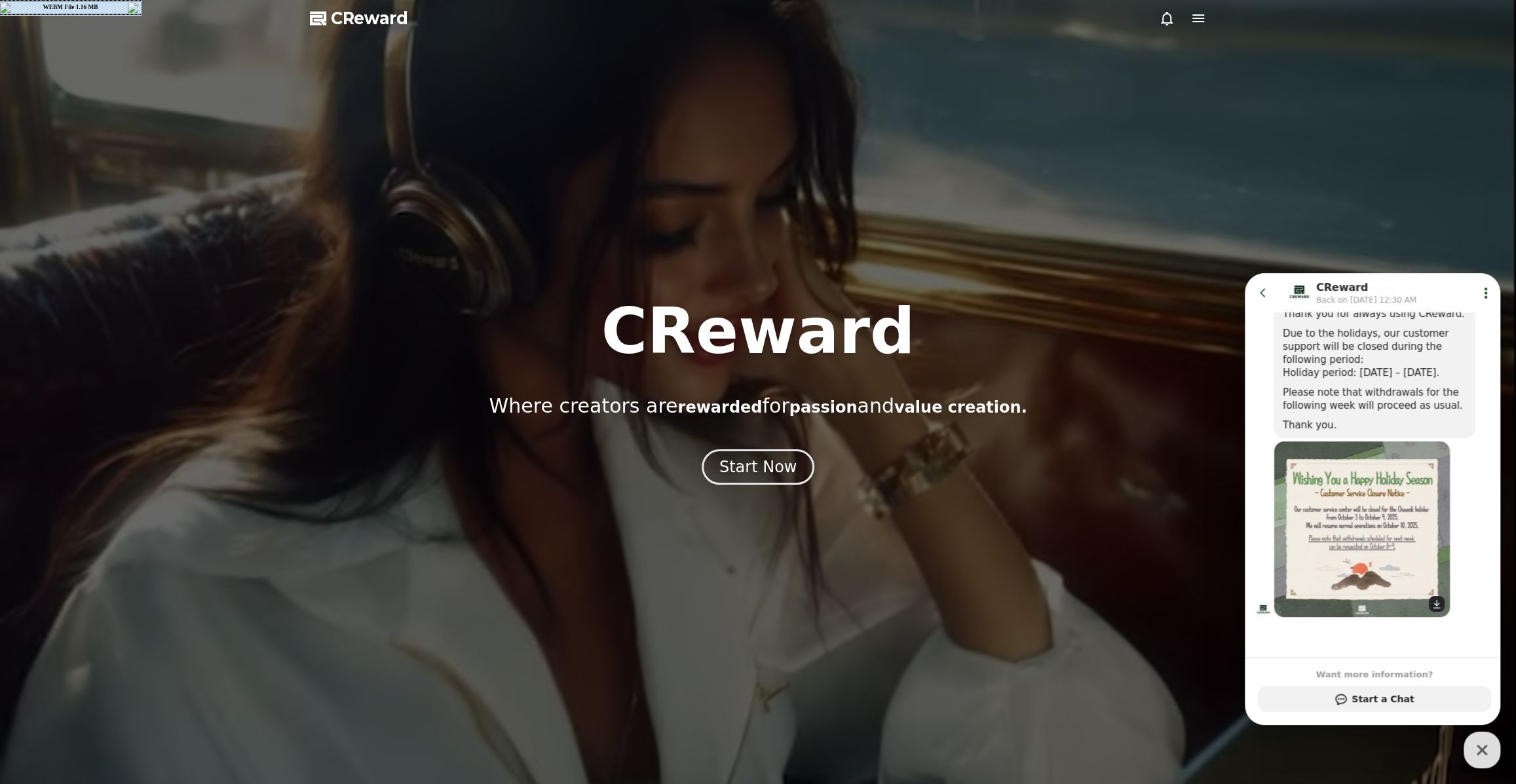
click at [1332, 500] on img at bounding box center [1361, 529] width 177 height 176
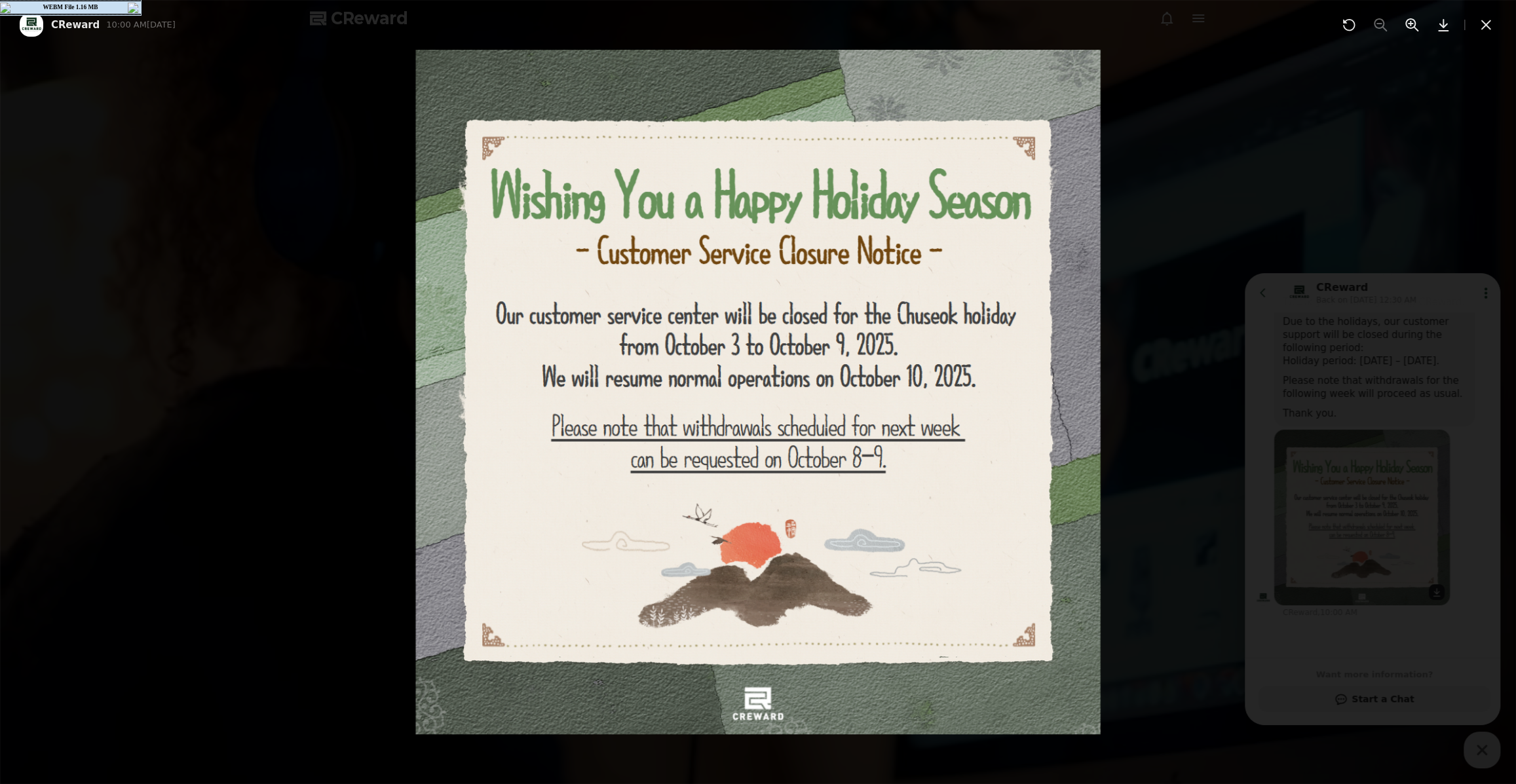
scroll to position [213, 0]
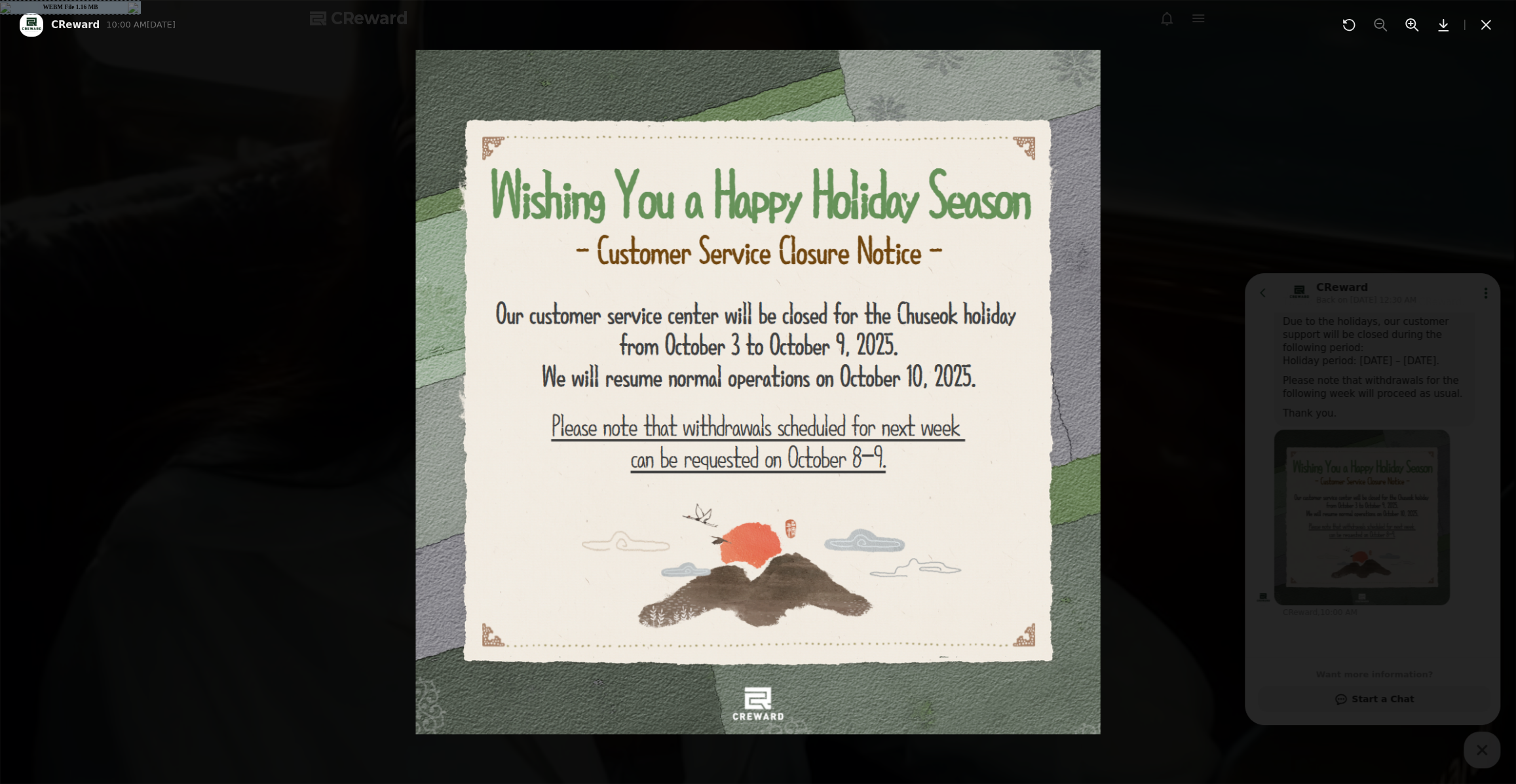
click at [1484, 18] on icon at bounding box center [1486, 25] width 15 height 15
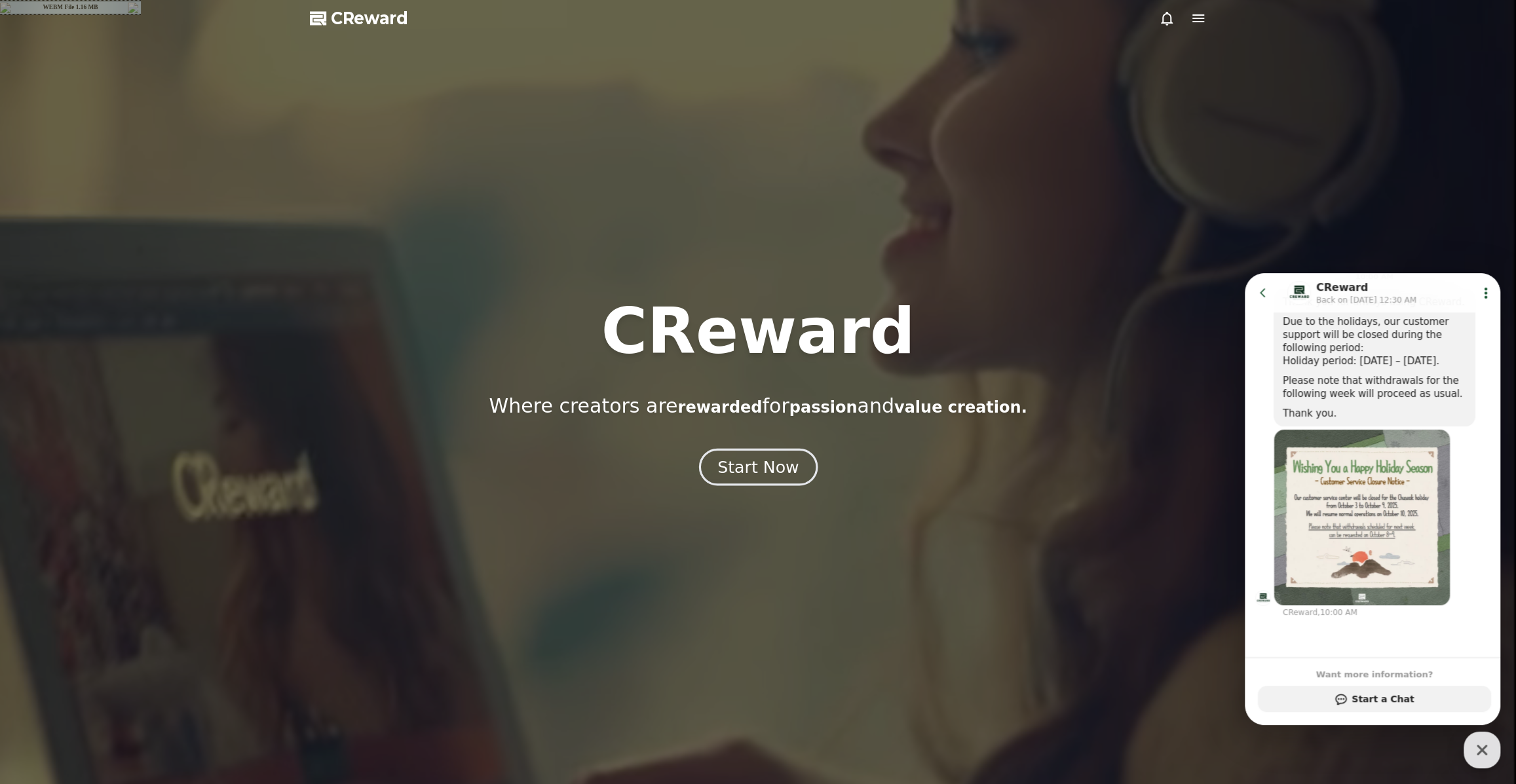
click at [794, 467] on button "Start Now" at bounding box center [758, 466] width 119 height 37
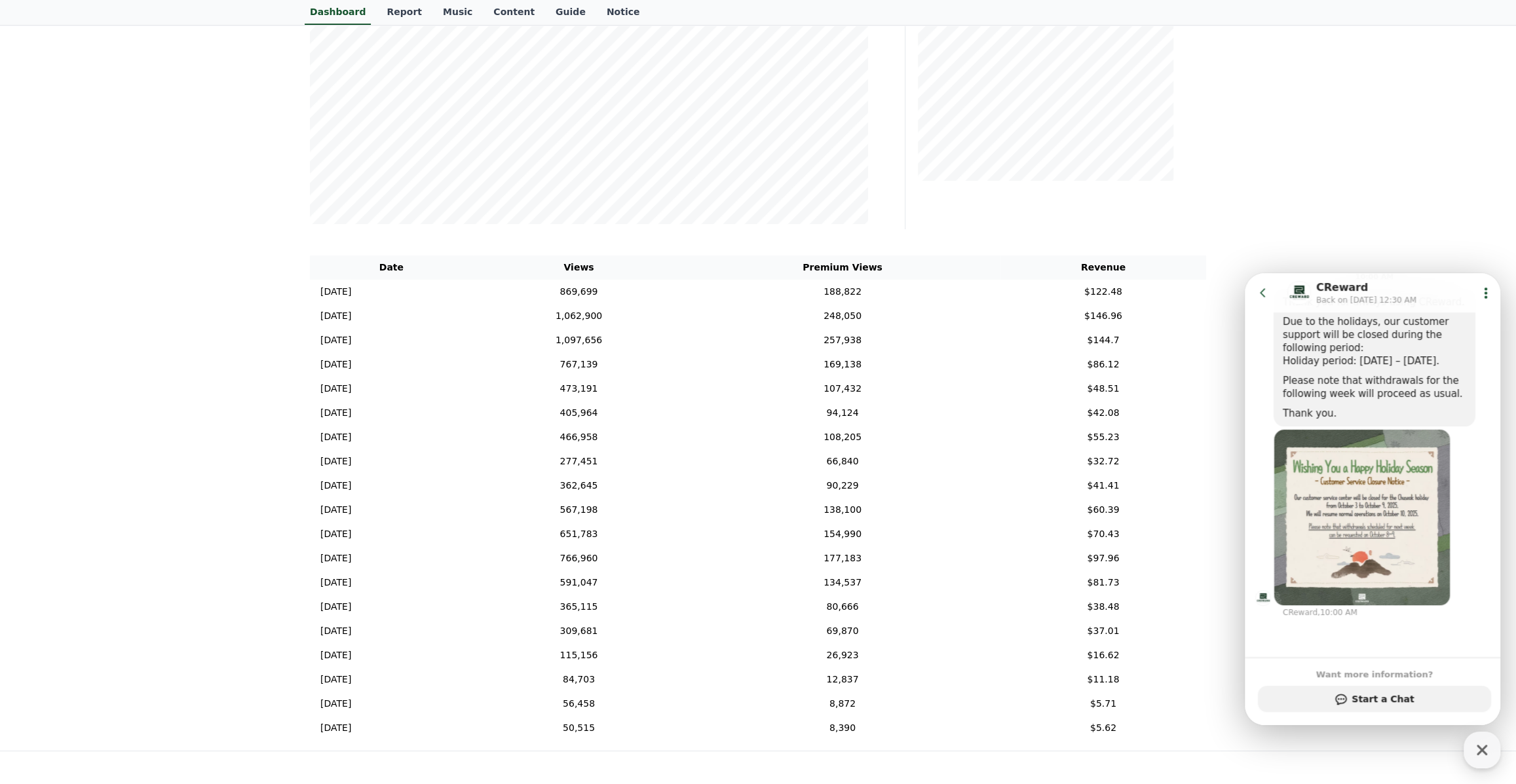
scroll to position [297, 0]
click at [1266, 292] on icon at bounding box center [1263, 293] width 13 height 13
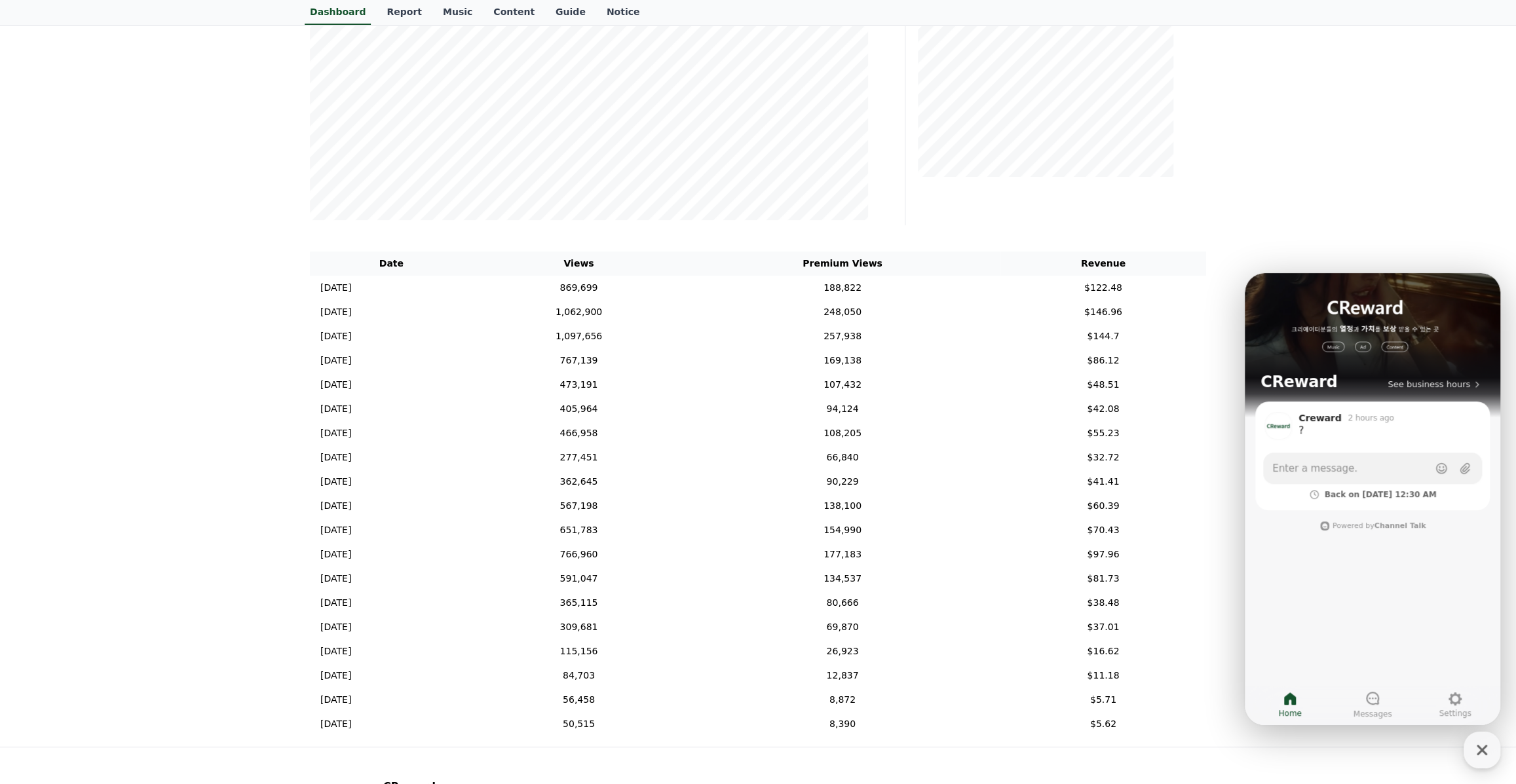
click at [1333, 233] on div "**********" at bounding box center [758, 270] width 1516 height 953
click at [1493, 750] on div "button" at bounding box center [1482, 750] width 37 height 37
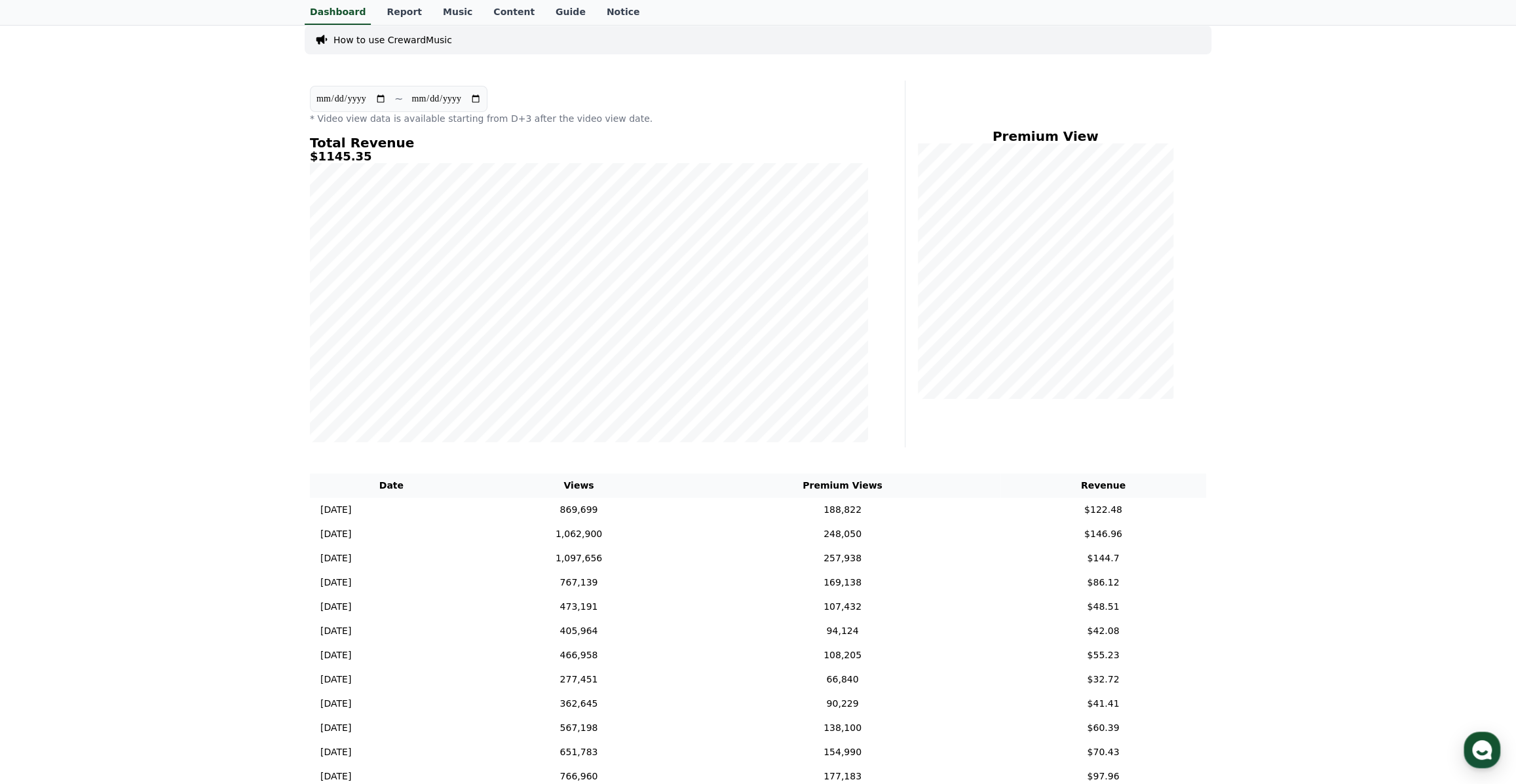
scroll to position [0, 0]
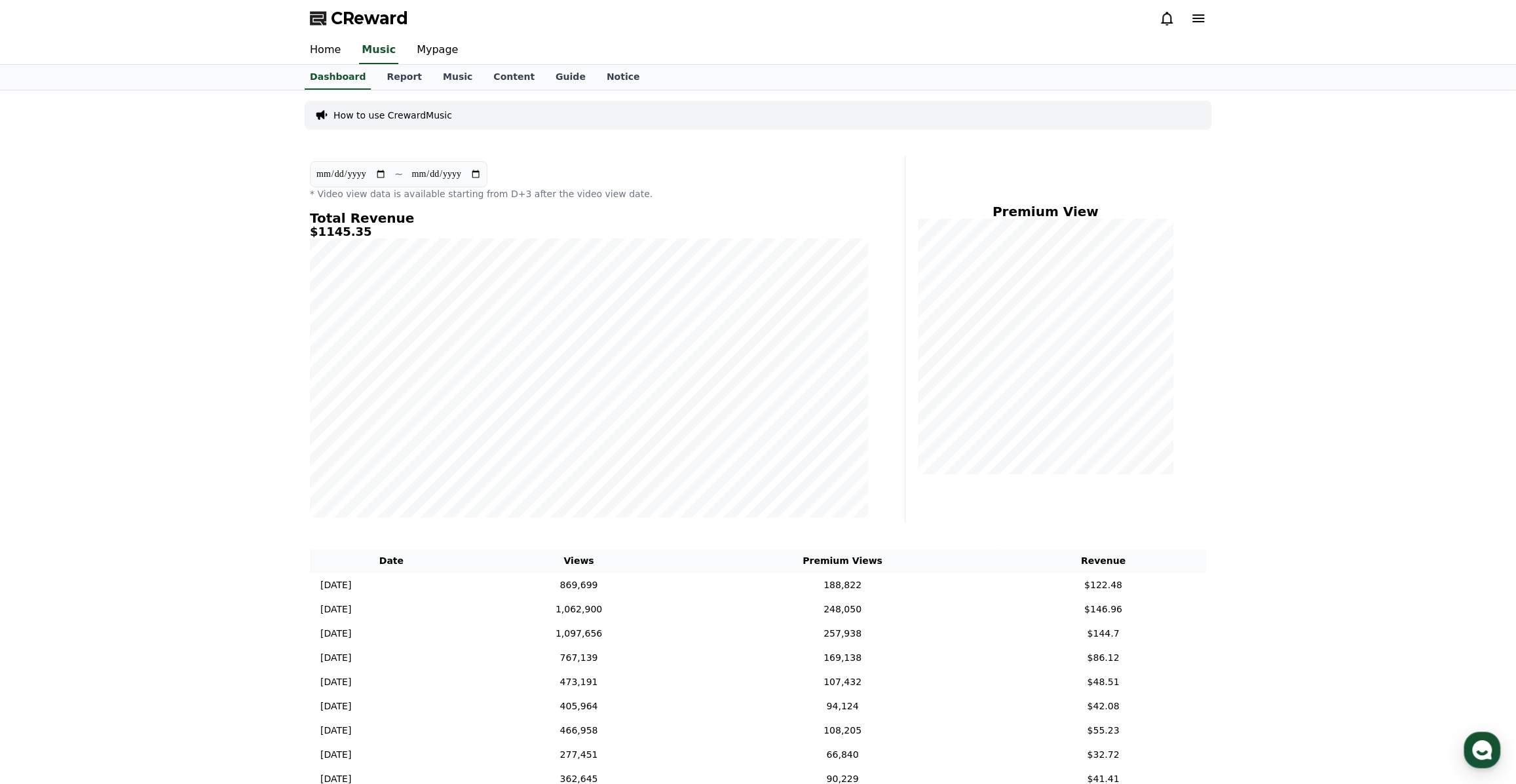
drag, startPoint x: 367, startPoint y: 233, endPoint x: 313, endPoint y: 228, distance: 54.2
click at [313, 228] on h5 "$1145.35" at bounding box center [588, 231] width 558 height 13
click at [357, 233] on h5 "$1145.35" at bounding box center [588, 231] width 558 height 13
drag, startPoint x: 359, startPoint y: 232, endPoint x: 319, endPoint y: 229, distance: 40.1
click at [319, 229] on h5 "$1145.35" at bounding box center [588, 231] width 558 height 13
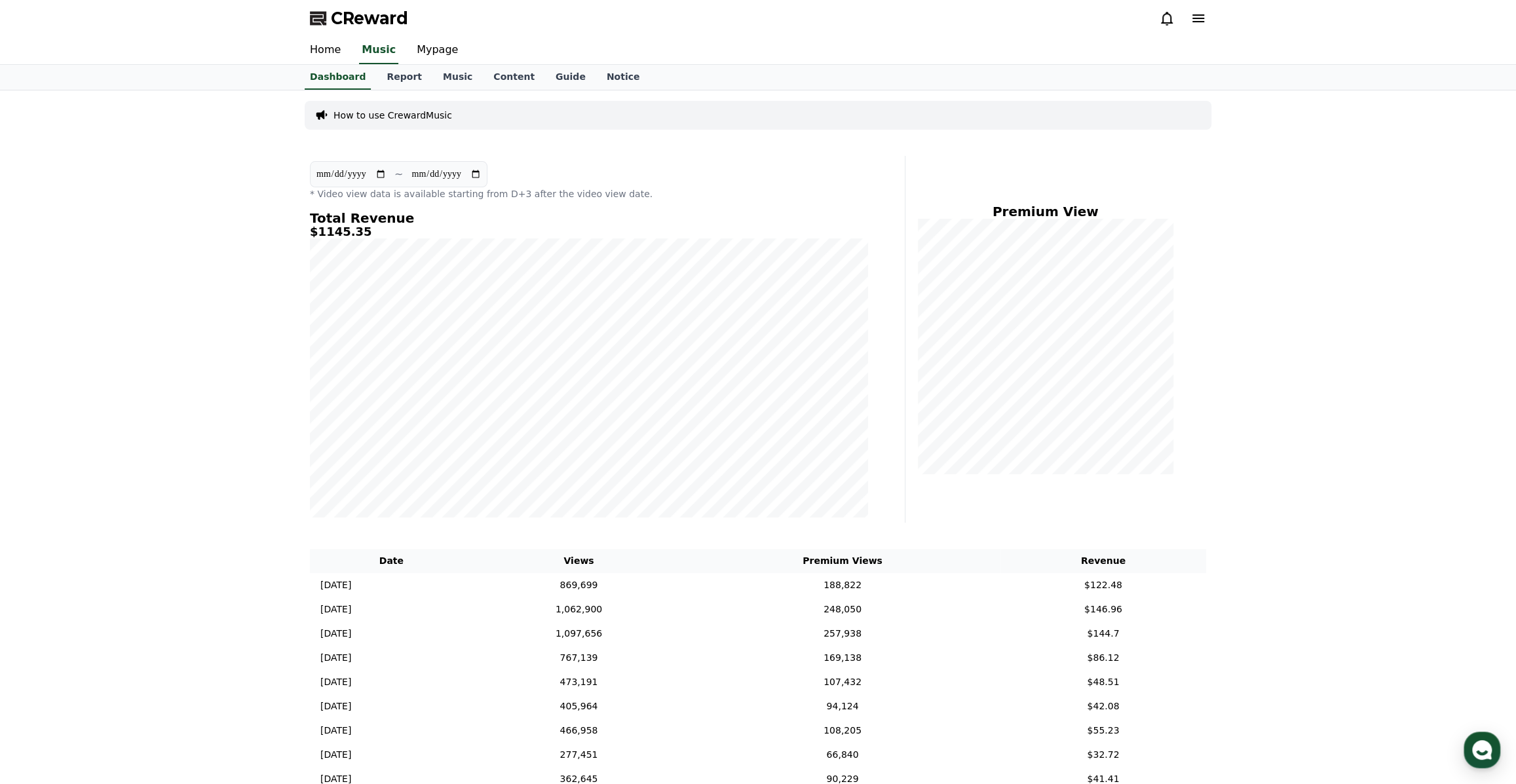
copy h5 "1145.35"
click at [410, 222] on h4 "Total Revenue" at bounding box center [588, 218] width 558 height 14
click at [398, 244] on div "**********" at bounding box center [758, 567] width 1516 height 953
click at [333, 236] on h5 "$1145.35" at bounding box center [588, 231] width 558 height 13
drag, startPoint x: 363, startPoint y: 234, endPoint x: 308, endPoint y: 233, distance: 55.0
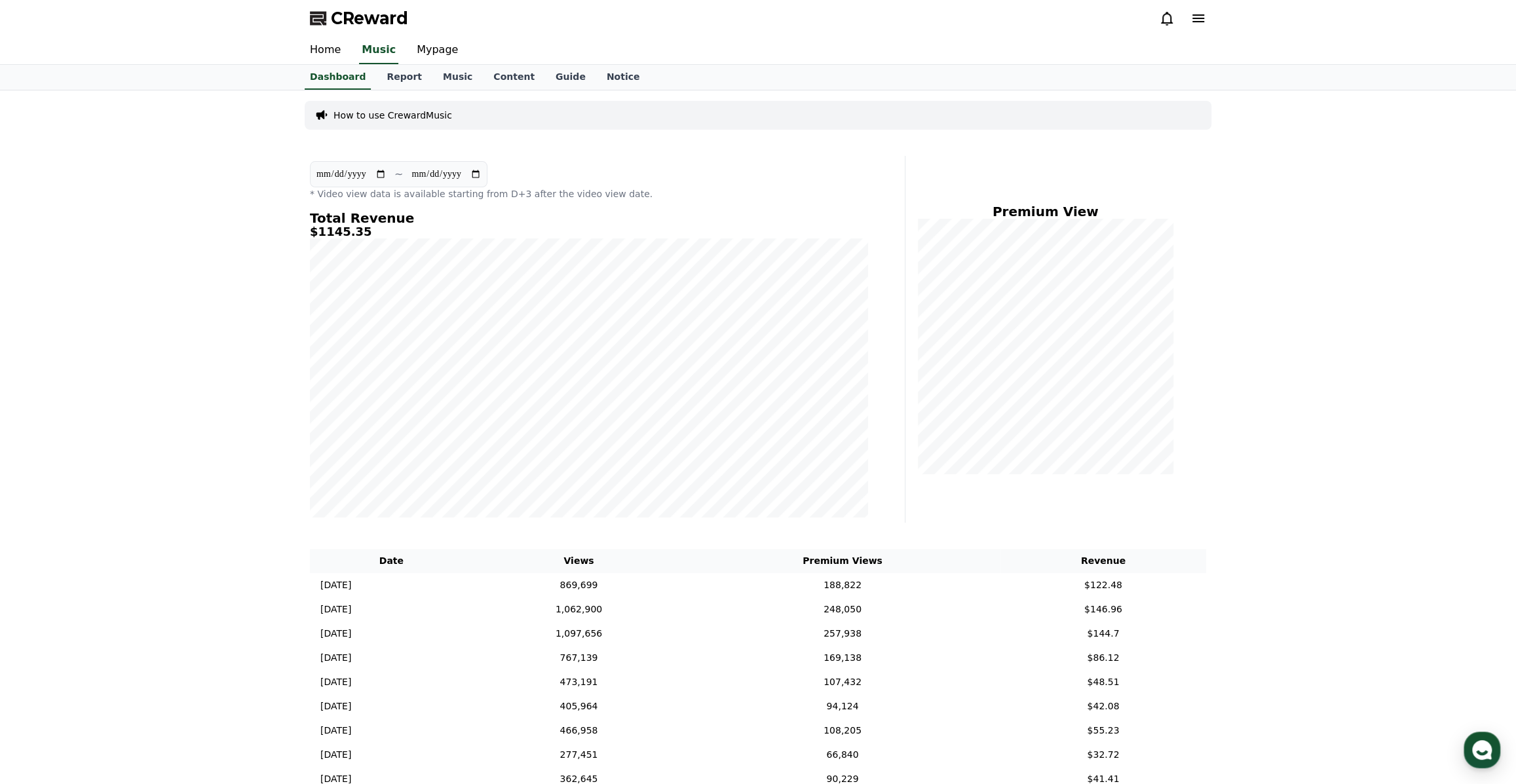
click at [308, 233] on div "**********" at bounding box center [589, 339] width 568 height 366
click at [302, 237] on div "**********" at bounding box center [758, 567] width 917 height 953
click at [433, 52] on link "Mypage" at bounding box center [437, 50] width 62 height 27
select select "**********"
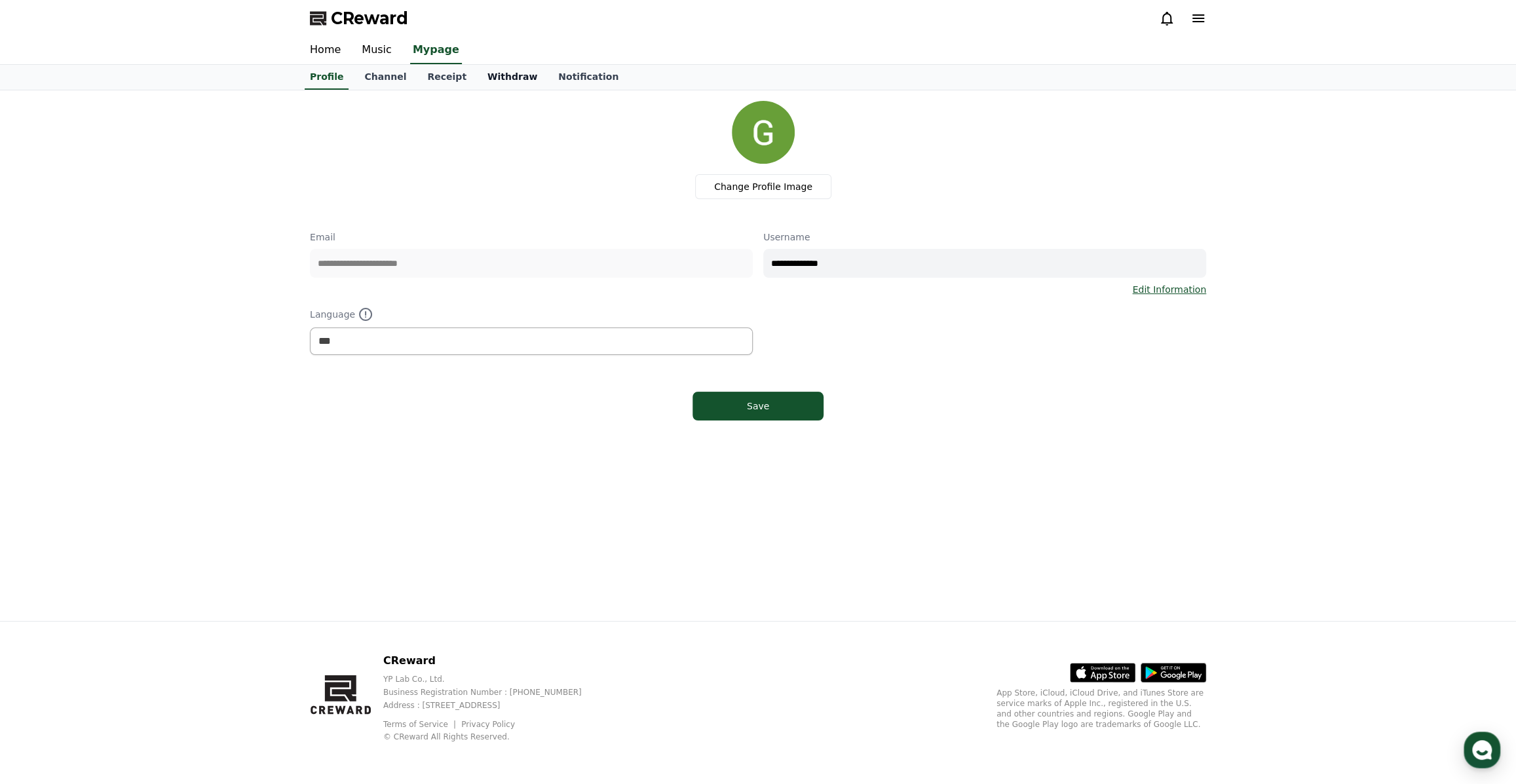
click at [490, 65] on link "Withdraw" at bounding box center [512, 77] width 71 height 25
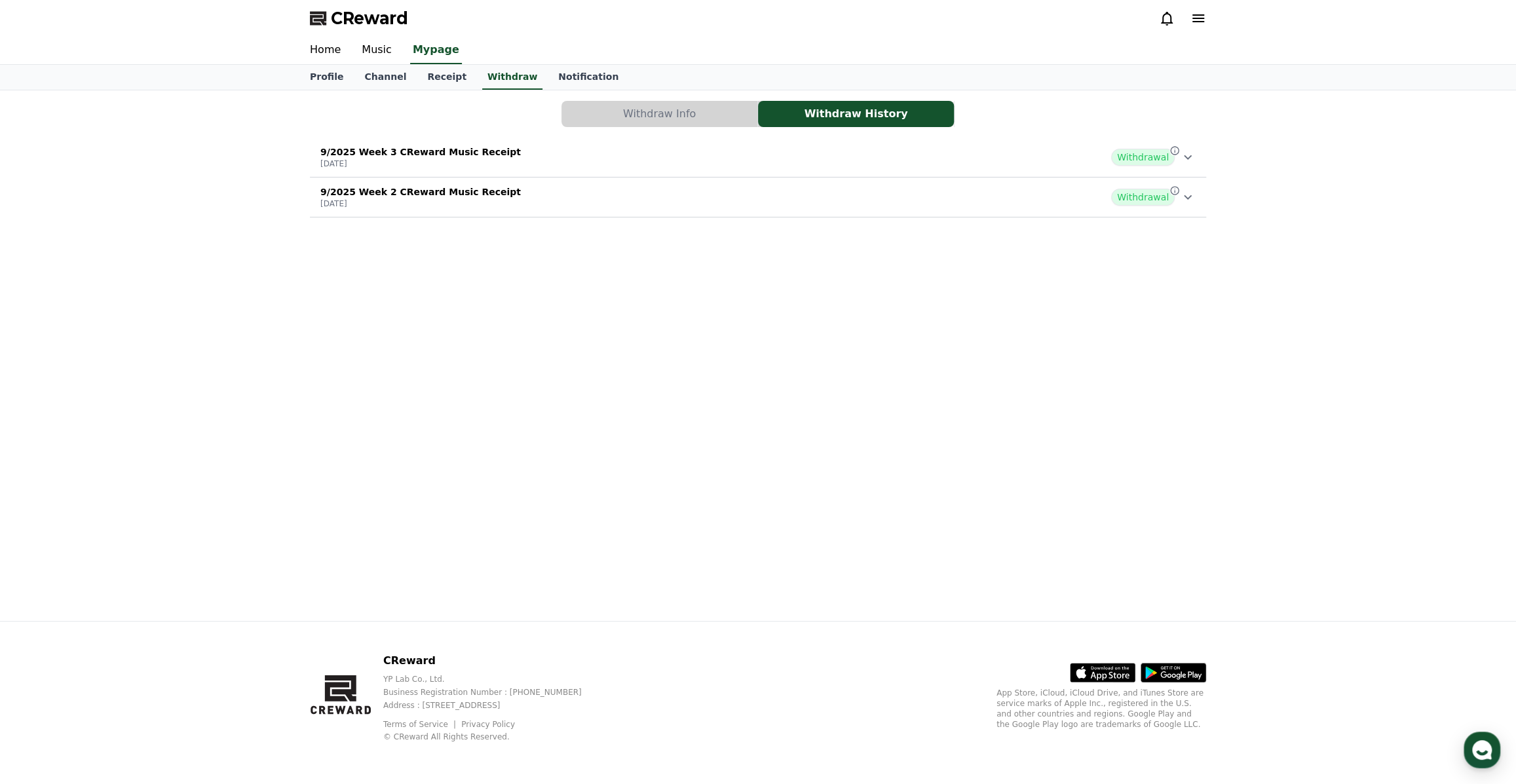
click at [625, 120] on button "Withdraw Info" at bounding box center [659, 113] width 196 height 26
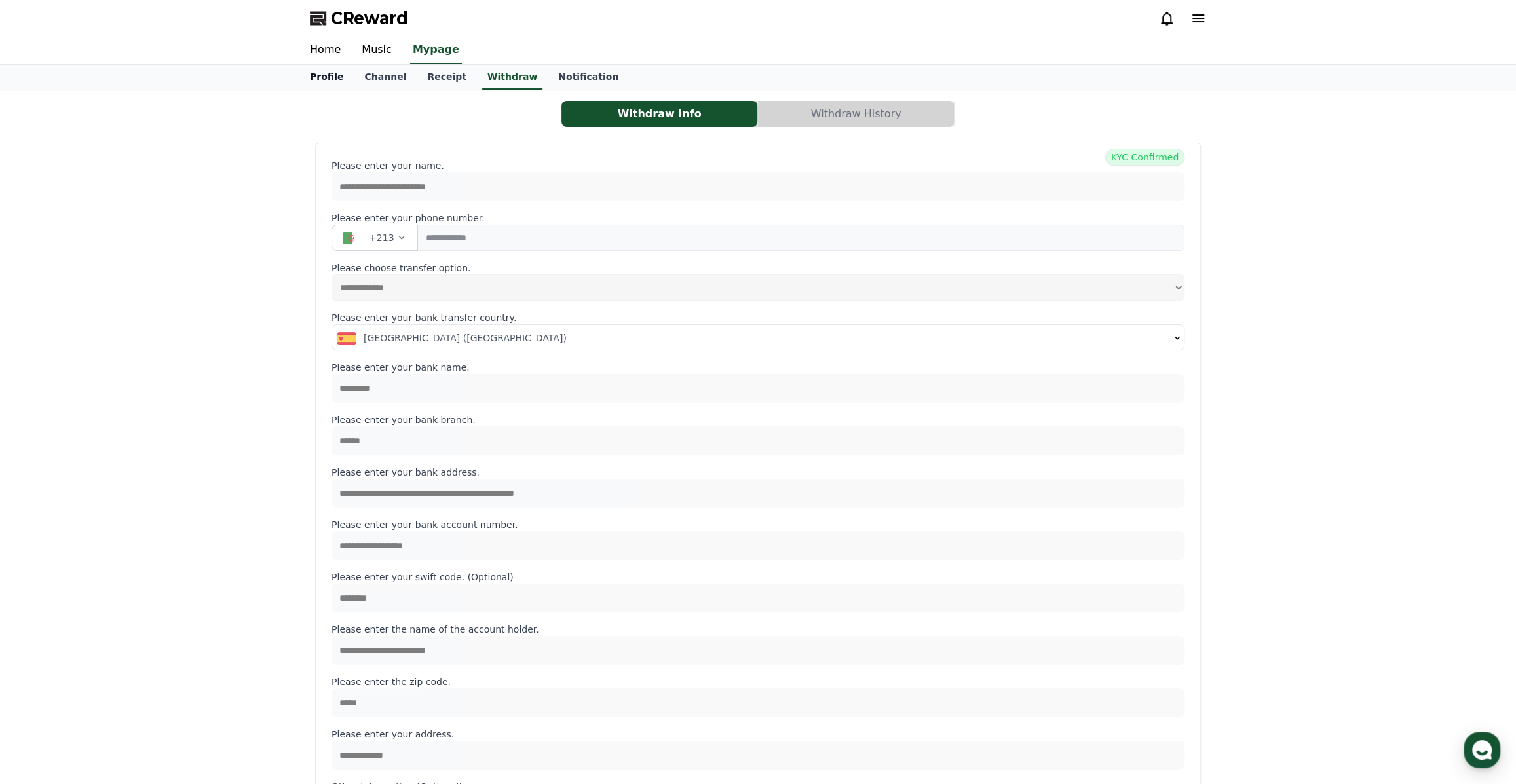
click at [340, 72] on link "Profile" at bounding box center [326, 77] width 54 height 25
select select "**********"
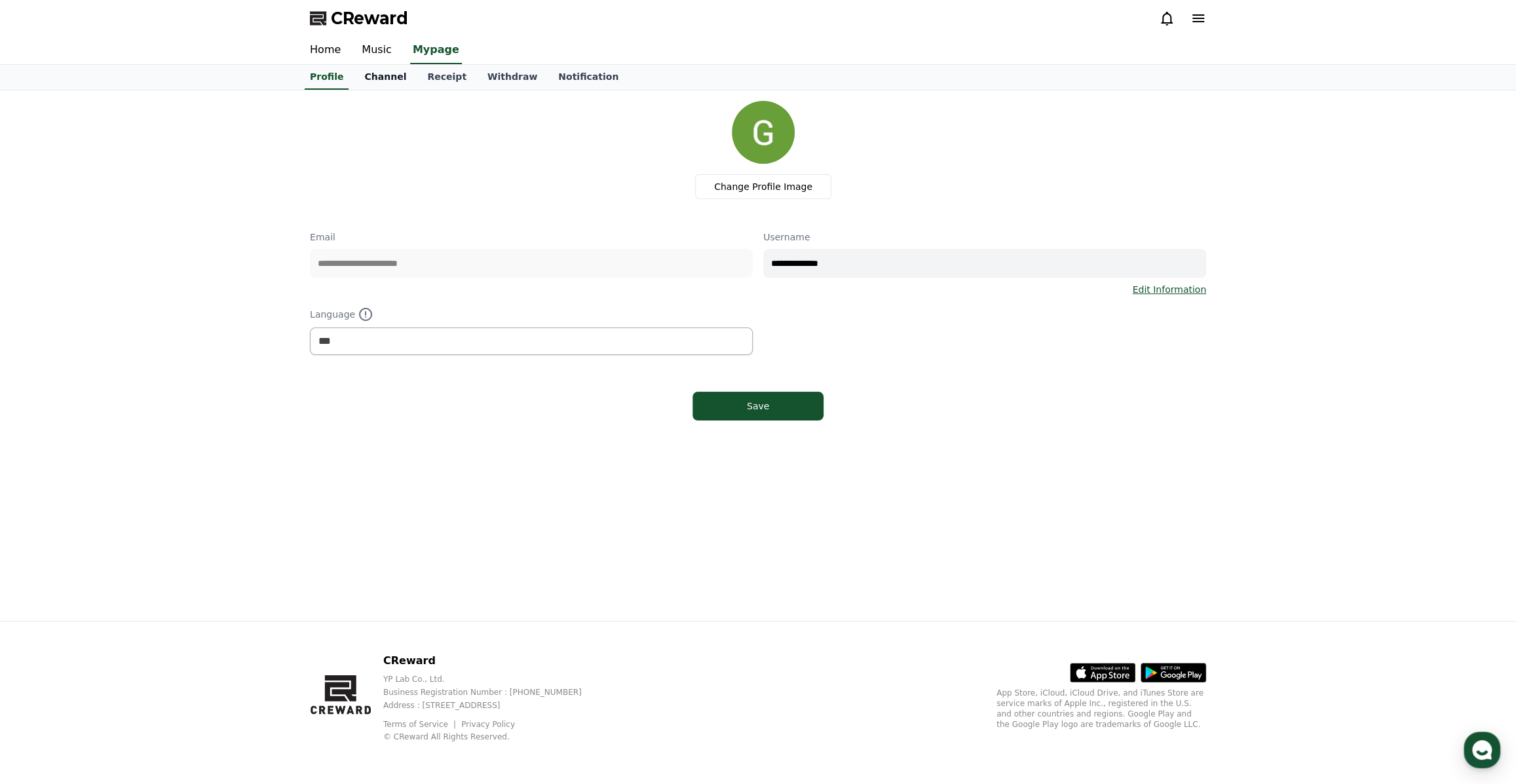
click at [371, 79] on link "Channel" at bounding box center [385, 77] width 63 height 25
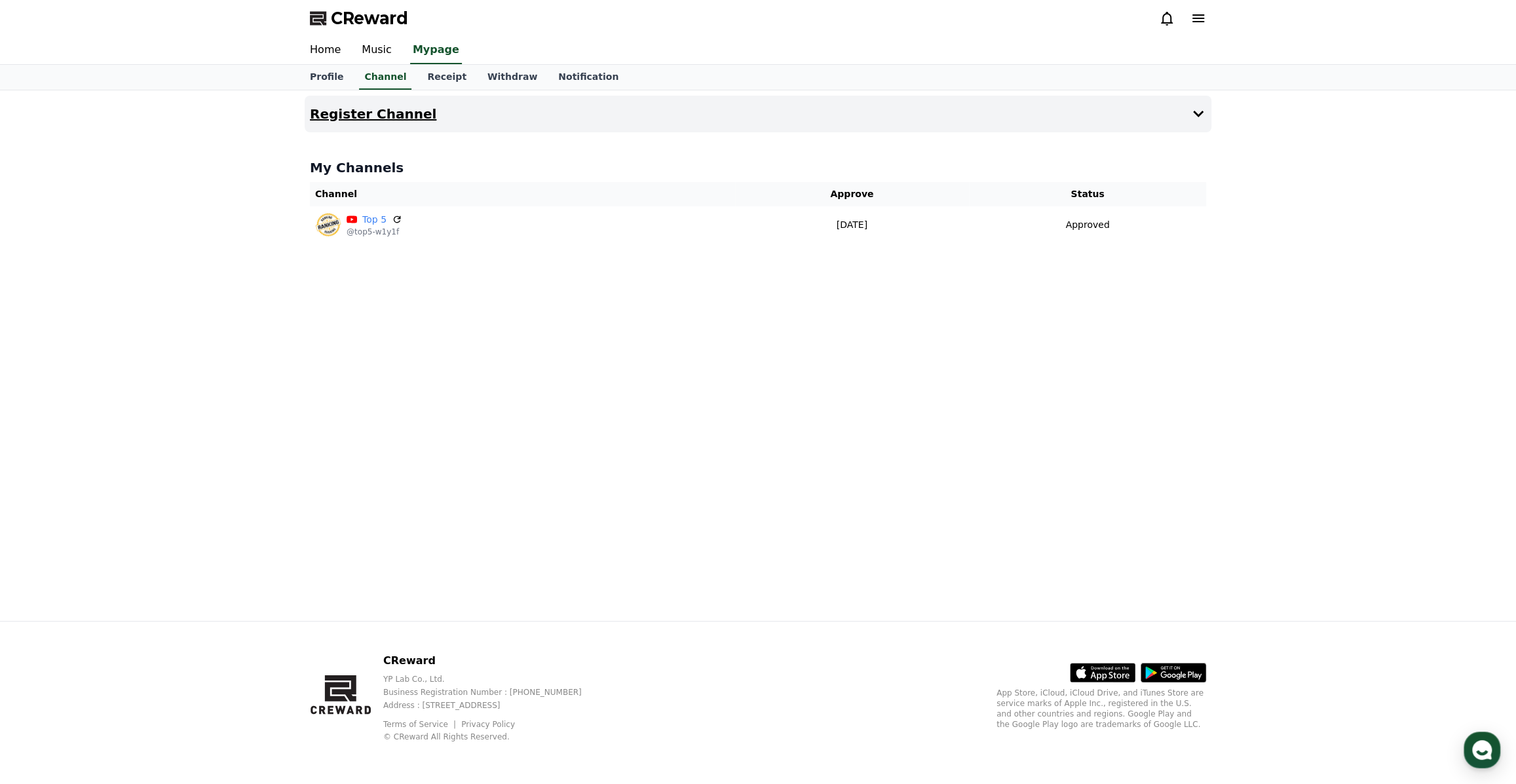
click at [1161, 117] on button "Register Channel" at bounding box center [758, 114] width 907 height 37
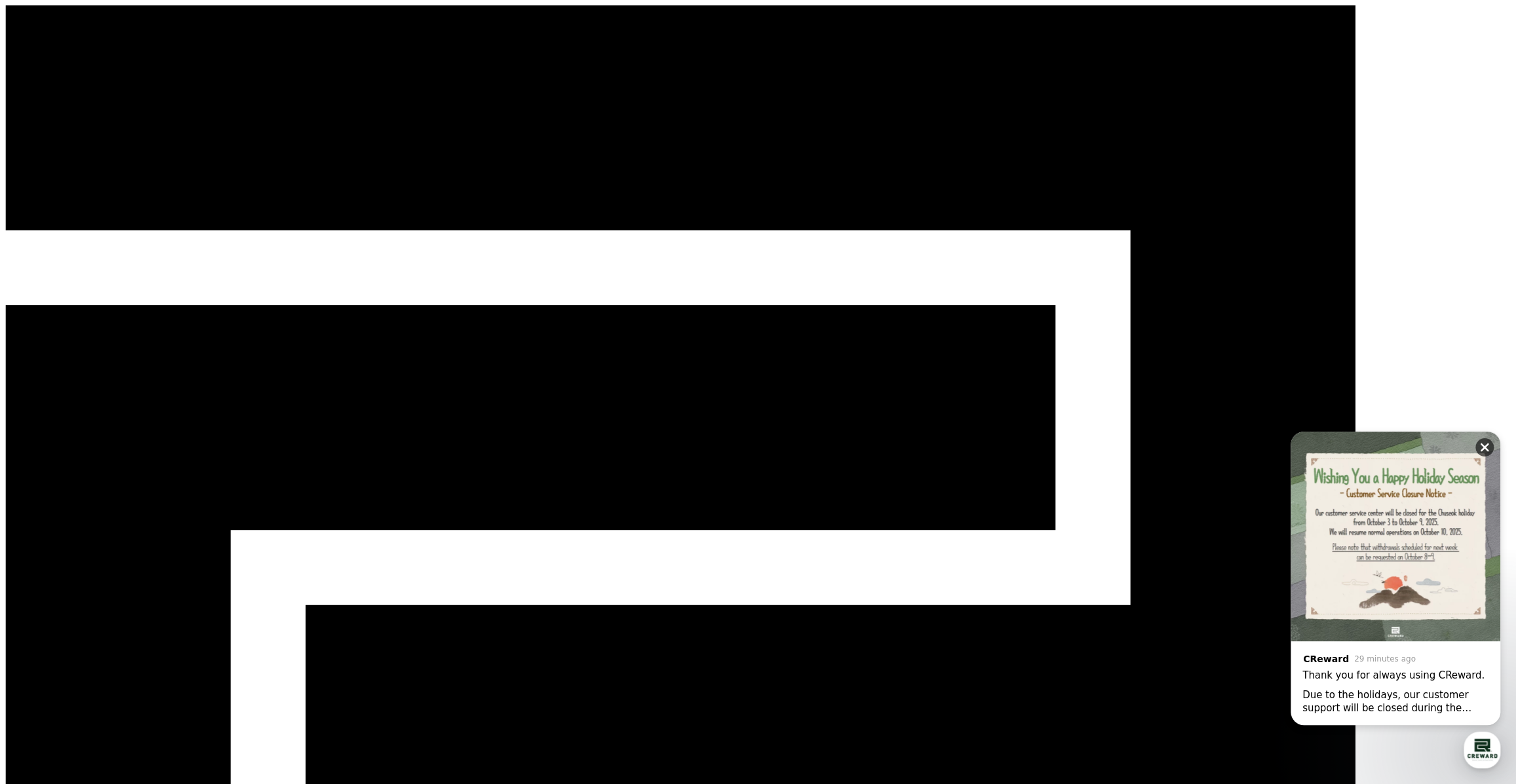
click at [1486, 450] on icon at bounding box center [1484, 447] width 8 height 8
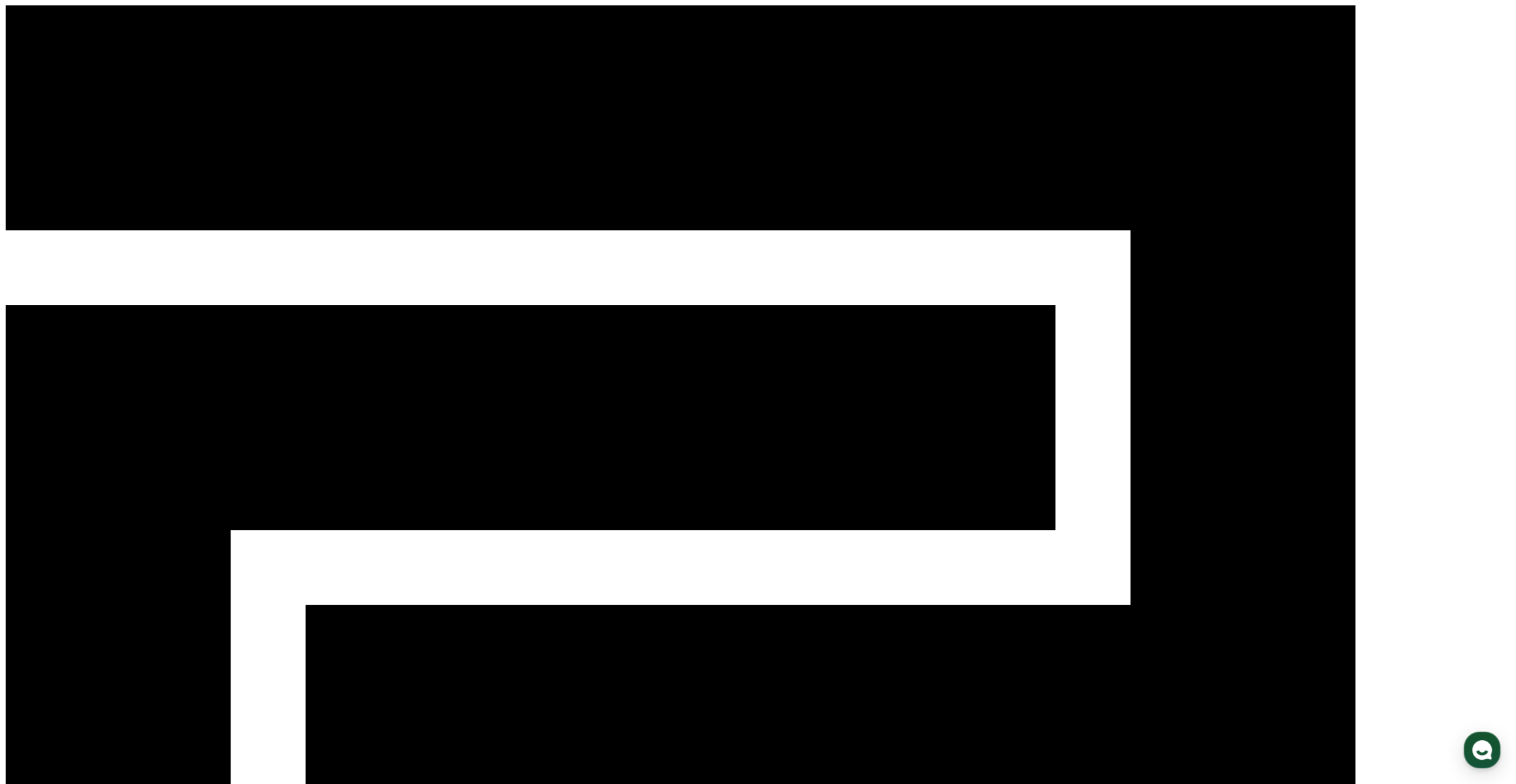
select select "**********"
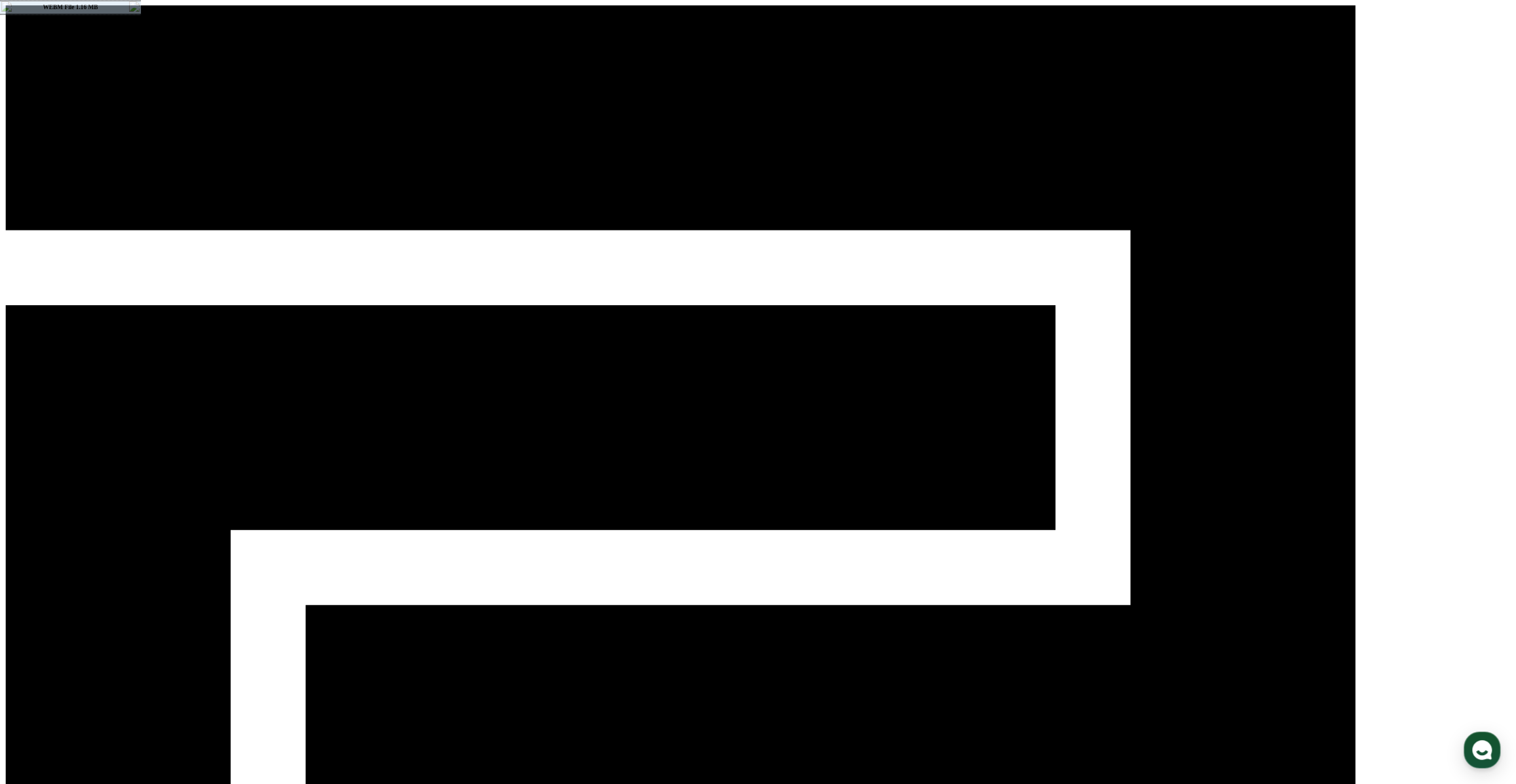
type input "**********"
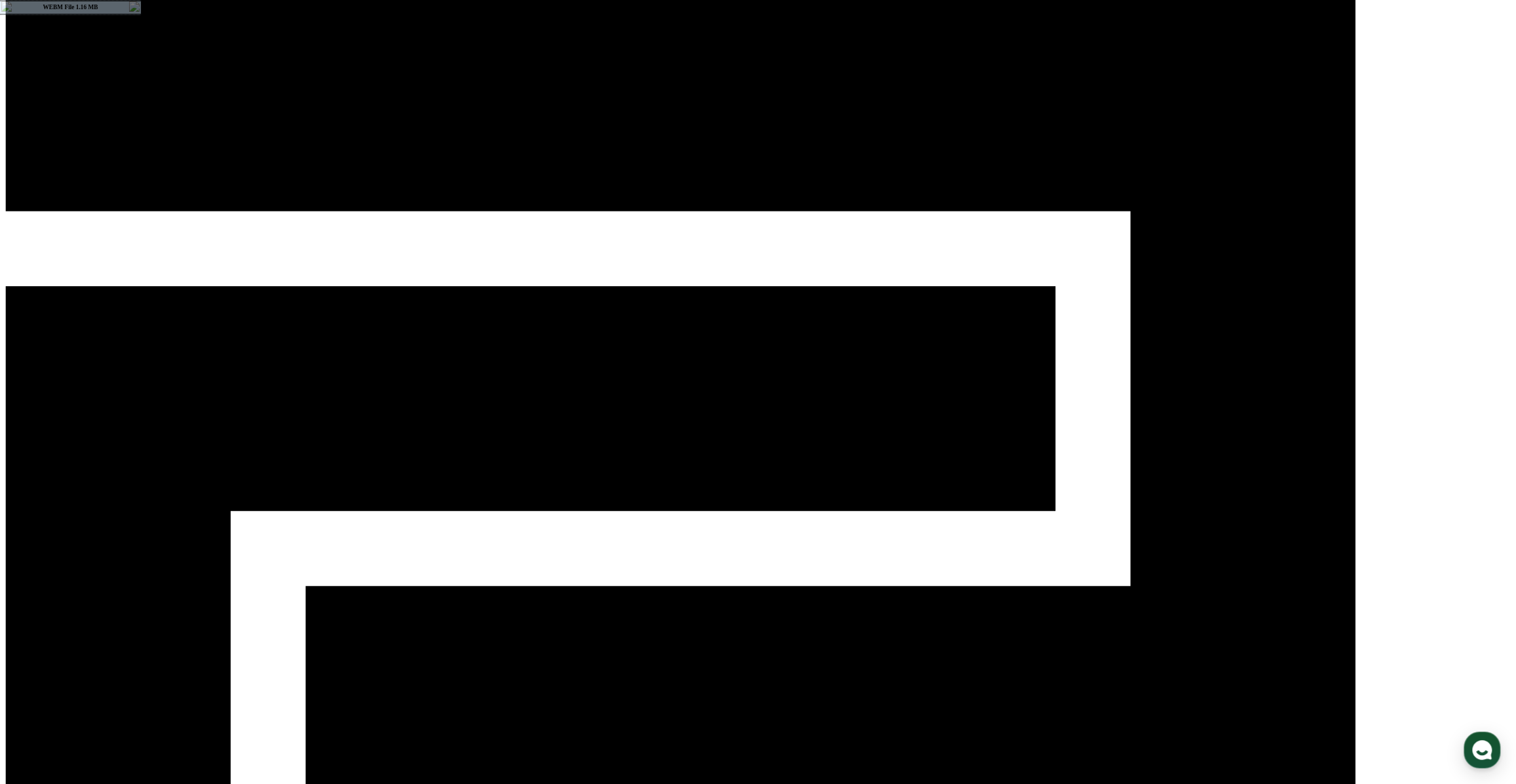
scroll to position [59, 0]
